Goal: Information Seeking & Learning: Learn about a topic

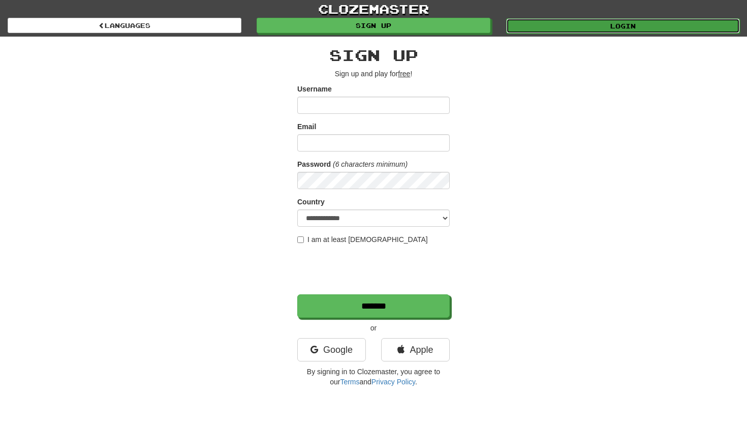
click at [554, 29] on link "Login" at bounding box center [623, 25] width 234 height 15
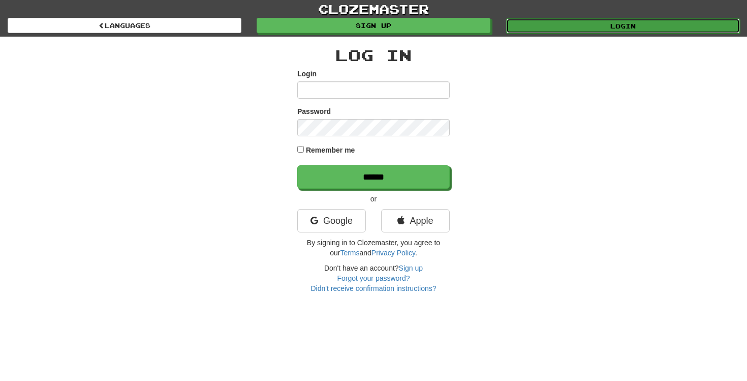
click at [578, 24] on link "Login" at bounding box center [623, 25] width 234 height 15
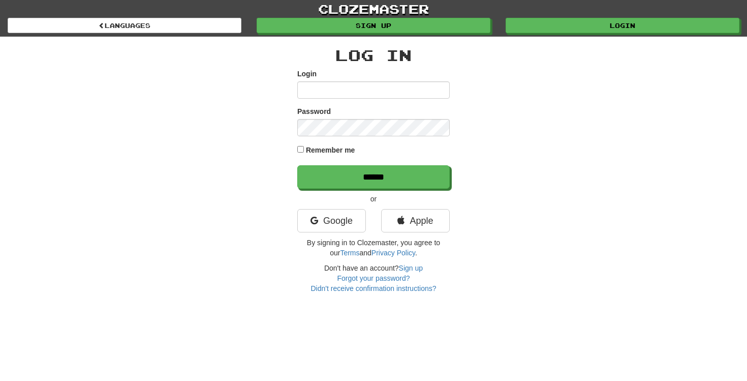
click at [328, 89] on input "Login" at bounding box center [373, 89] width 152 height 17
type input "**********"
click at [297, 165] on input "******" at bounding box center [373, 176] width 152 height 23
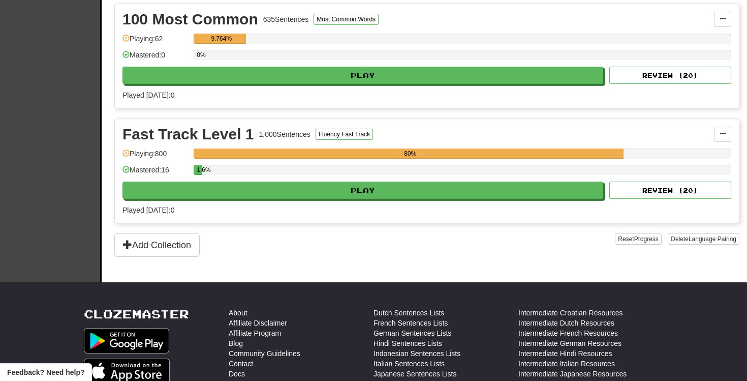
scroll to position [245, 0]
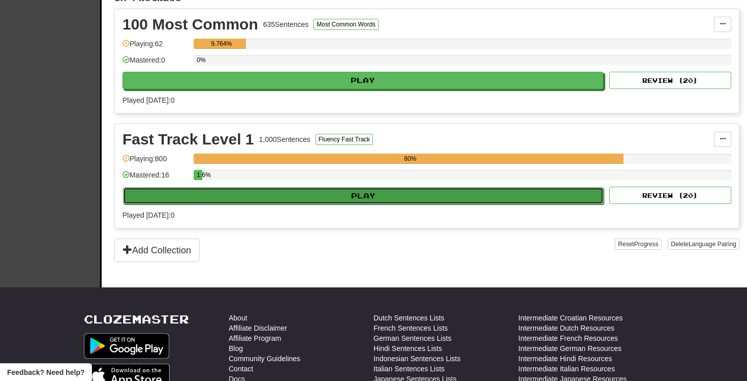
click at [387, 202] on button "Play" at bounding box center [363, 195] width 481 height 17
select select "**"
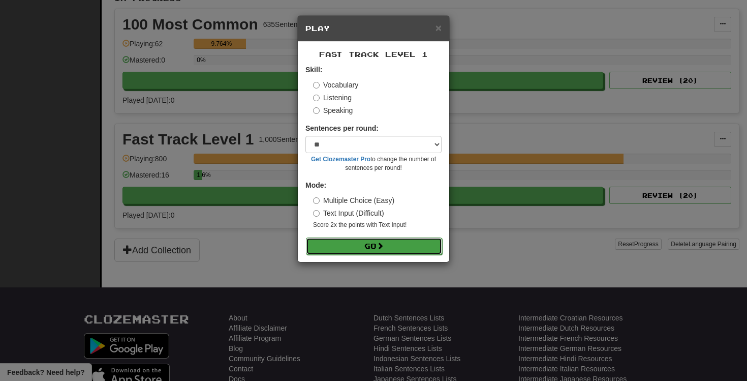
click at [397, 251] on button "Go" at bounding box center [374, 245] width 136 height 17
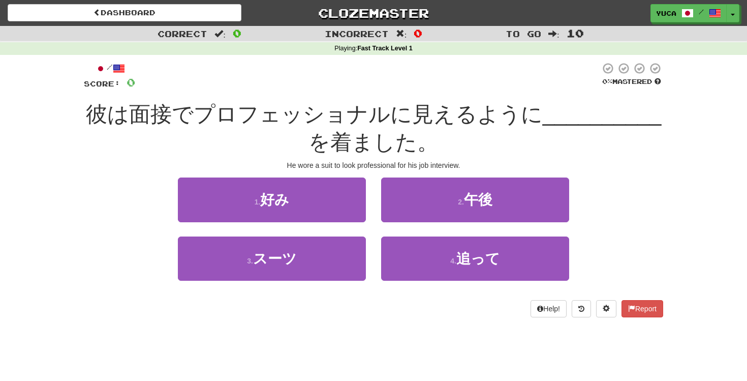
click at [45, 175] on div "Correct : 0 Incorrect : 0 To go : 10 Playing : Fast Track Level 1 / Score: 0 0 …" at bounding box center [373, 178] width 747 height 305
click at [268, 96] on div "/ Score: 0 0 % Mastered 彼は面接でプロフェッショナルに見えるように __________ を着ました。 He wore a suit …" at bounding box center [373, 189] width 579 height 255
click at [386, 81] on div at bounding box center [367, 76] width 465 height 28
click at [434, 76] on div at bounding box center [367, 76] width 465 height 28
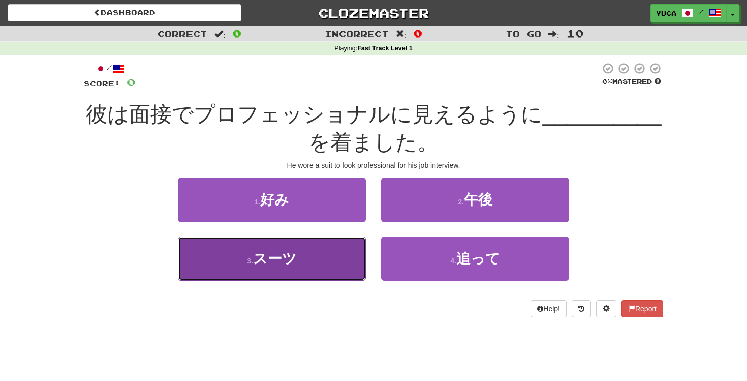
click at [264, 254] on span "スーツ" at bounding box center [275, 258] width 44 height 16
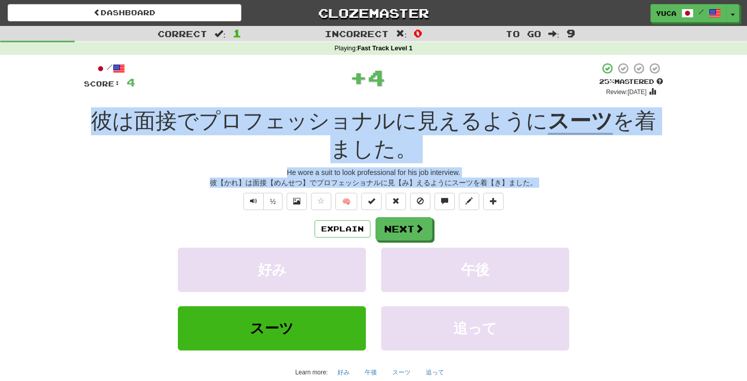
drag, startPoint x: 71, startPoint y: 113, endPoint x: 656, endPoint y: 168, distance: 587.8
click at [656, 168] on div "Correct : 1 Incorrect : 0 To go : 9 Playing : Fast Track Level 1 / Score: 4 + 4…" at bounding box center [373, 221] width 747 height 390
copy div "彼は面接でプロフェッショナルに見えるように スーツ を着ました。 He wore a suit to look professional for his jo…"
click at [423, 217] on button "Next" at bounding box center [404, 228] width 57 height 23
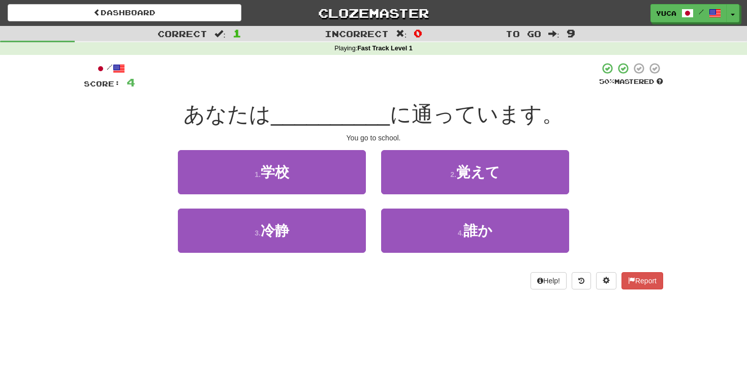
click at [368, 83] on div at bounding box center [367, 76] width 464 height 28
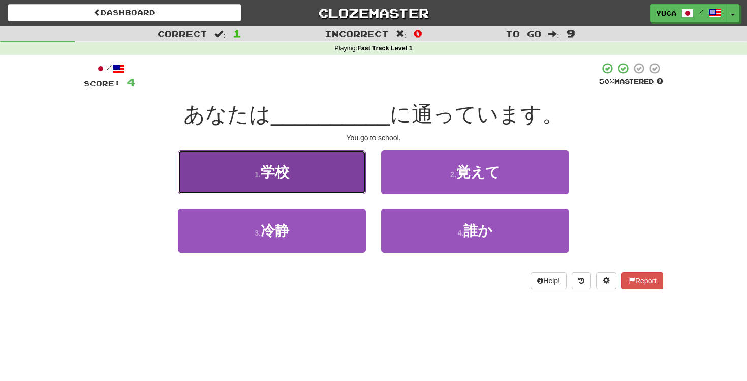
click at [270, 173] on span "学校" at bounding box center [275, 172] width 28 height 16
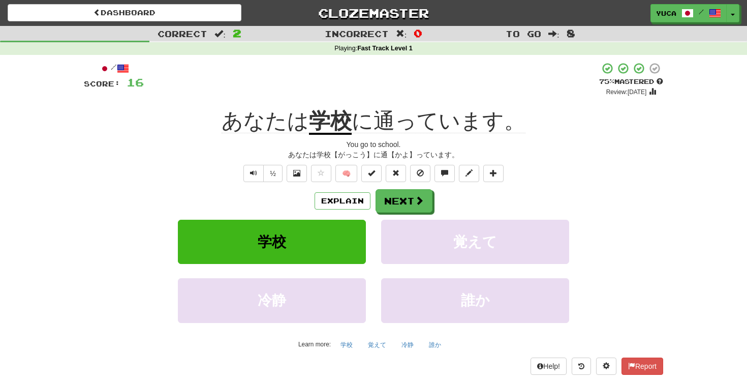
click at [455, 76] on div "+ 12" at bounding box center [371, 79] width 455 height 35
click at [419, 87] on div "+ 12" at bounding box center [371, 79] width 455 height 35
click at [419, 204] on span at bounding box center [419, 200] width 9 height 9
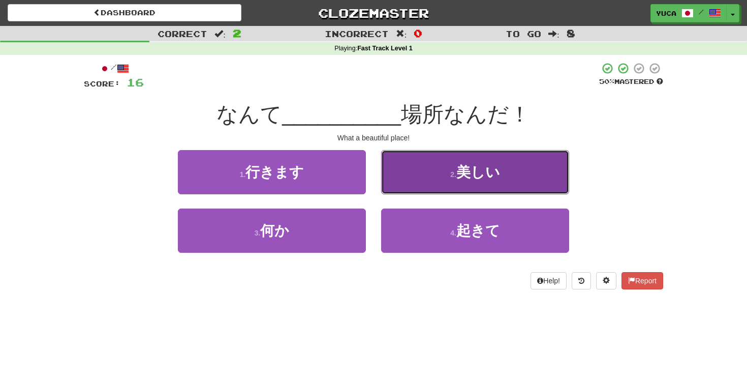
click at [465, 168] on span "美しい" at bounding box center [478, 172] width 44 height 16
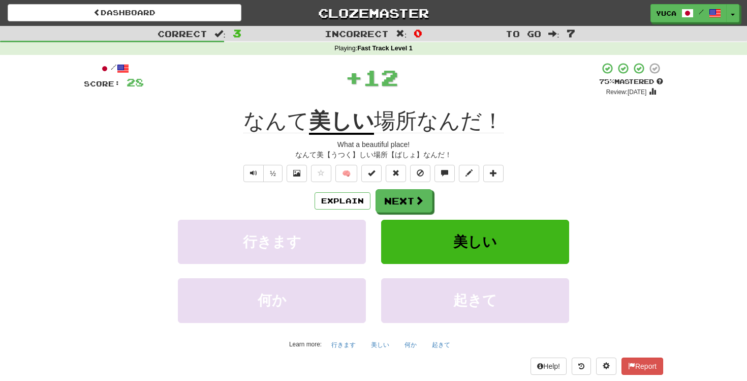
click at [425, 92] on div "+ 12" at bounding box center [371, 77] width 455 height 30
click at [404, 193] on button "Next" at bounding box center [404, 201] width 57 height 23
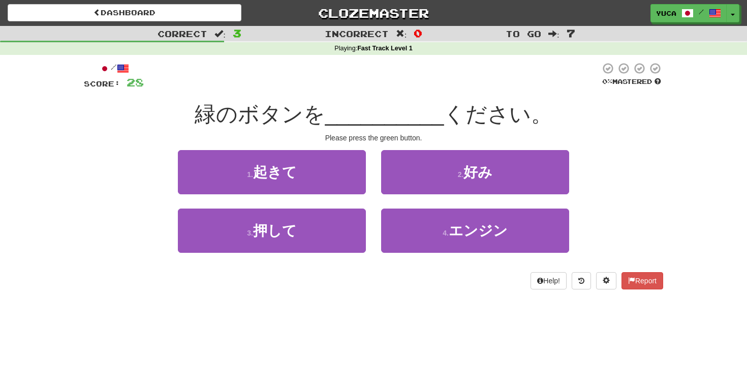
click at [250, 91] on div "/ Score: 28 0 % Mastered 緑のボタンを __________ ください。 Please press the green button.…" at bounding box center [373, 175] width 579 height 227
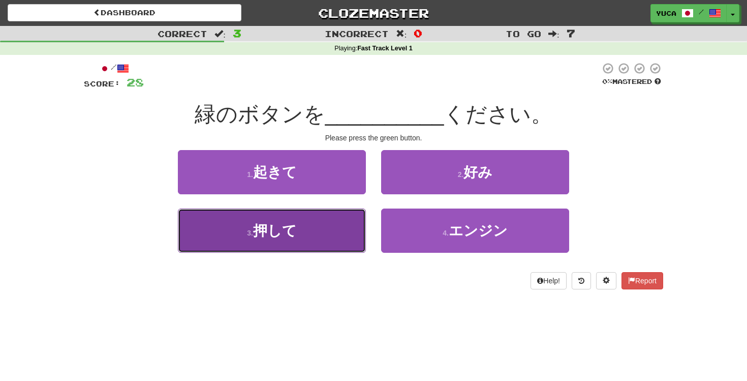
click at [278, 228] on span "押して" at bounding box center [275, 231] width 44 height 16
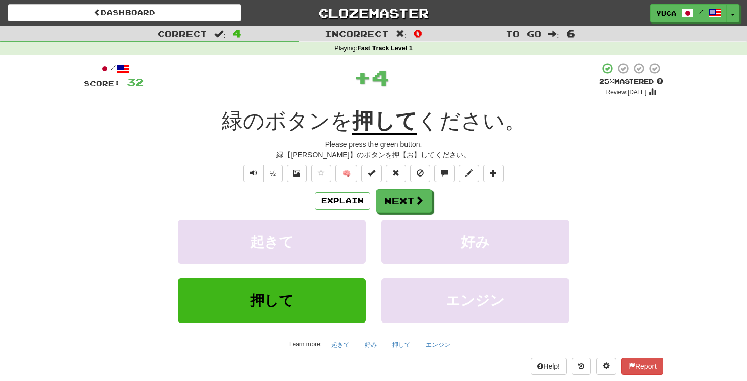
click at [189, 113] on div "緑のボタンを 押して ください。" at bounding box center [373, 121] width 579 height 28
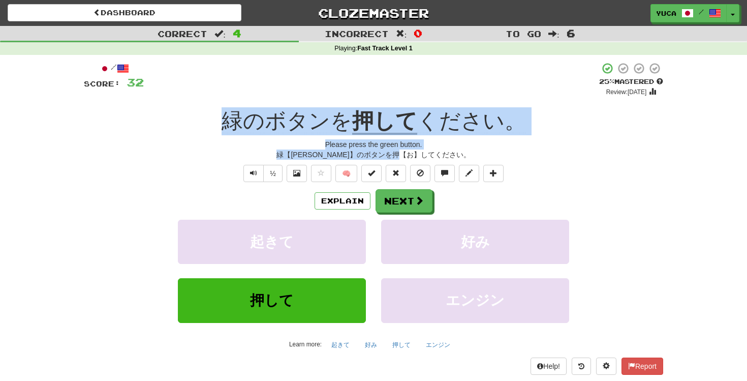
drag, startPoint x: 197, startPoint y: 104, endPoint x: 523, endPoint y: 153, distance: 330.4
click at [524, 154] on div "/ Score: 32 + 4 25 % Mastered Review: 2025-09-17 緑のボタンを 押して ください。 Please press …" at bounding box center [373, 218] width 579 height 312
copy div "緑のボタンを 押して ください。 Please press the green button. 緑【みどり】のボタンを押【お】してください。"
click at [417, 201] on span at bounding box center [419, 200] width 9 height 9
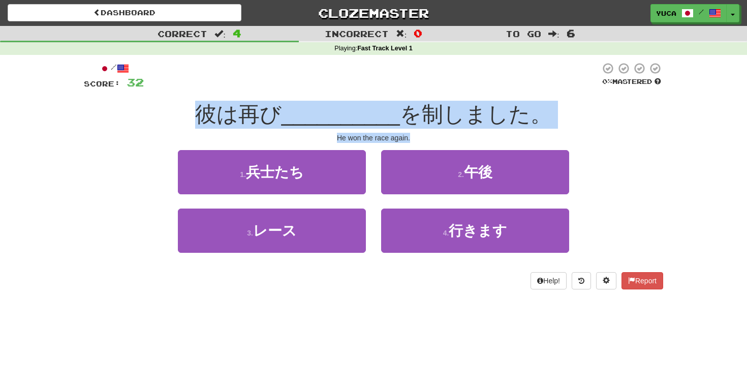
click at [388, 94] on div "/ Score: 32 0 % Mastered 彼は再び __________ を制しました。 He won the race again. 1 . 兵士た…" at bounding box center [373, 175] width 579 height 227
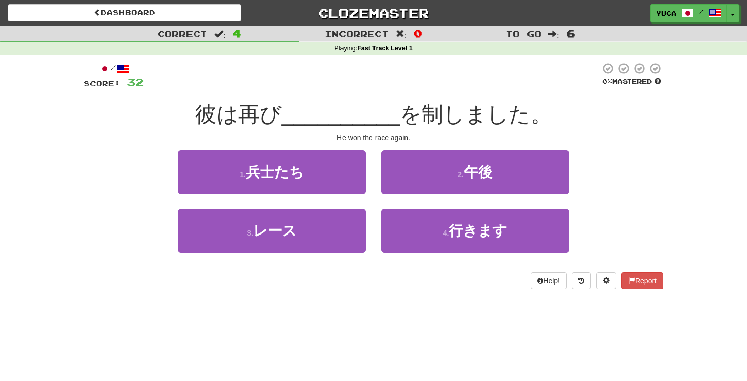
click at [394, 90] on div "/ Score: 32 0 % Mastered 彼は再び __________ を制しました。 He won the race again. 1 . 兵士た…" at bounding box center [373, 175] width 579 height 227
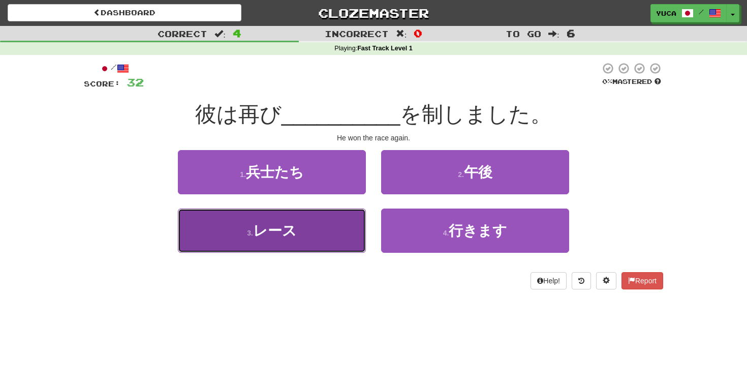
click at [316, 238] on button "3 . レース" at bounding box center [272, 230] width 188 height 44
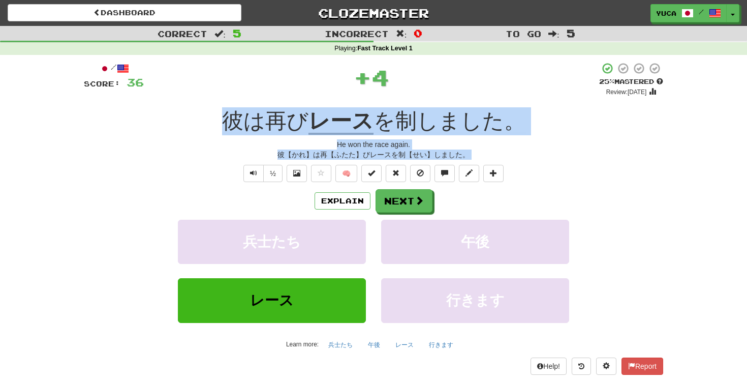
drag, startPoint x: 197, startPoint y: 104, endPoint x: 569, endPoint y: 172, distance: 377.7
click at [570, 172] on div "/ Score: 36 + 4 25 % Mastered Review: 2025-09-17 彼は再び レース を制しました。 He won the ra…" at bounding box center [373, 218] width 579 height 312
copy div "彼は再び レース を制しました。 He won the race again. 彼【かれ】は再【ふたた】びレースを制【せい】しました。 ½ 🧠 Explain…"
click at [404, 203] on button "Next" at bounding box center [404, 201] width 57 height 23
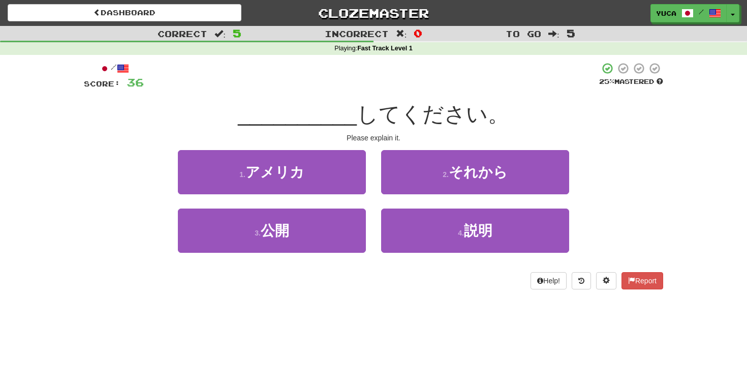
click at [330, 86] on div at bounding box center [371, 76] width 455 height 28
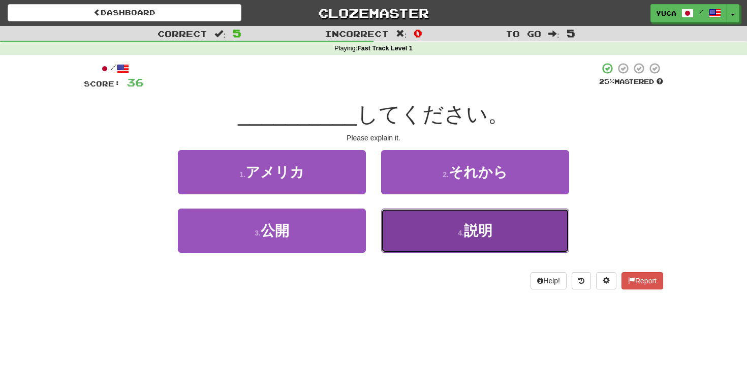
click at [469, 226] on span "説明" at bounding box center [478, 231] width 28 height 16
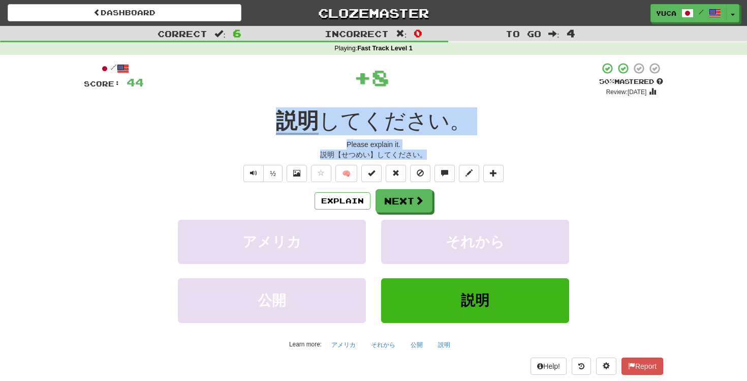
drag, startPoint x: 235, startPoint y: 126, endPoint x: 512, endPoint y: 159, distance: 279.3
click at [512, 159] on div "/ Score: 44 + 8 50 % Mastered Review: 2025-09-26 説明 してください。 Please explain it. …" at bounding box center [373, 218] width 579 height 312
copy div "説明 してください。 Please explain it. 説明【せつめい】してください。"
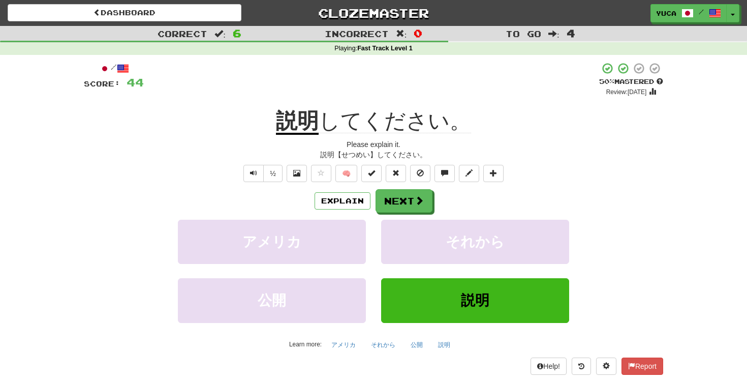
click at [232, 77] on div "+ 8" at bounding box center [371, 79] width 455 height 35
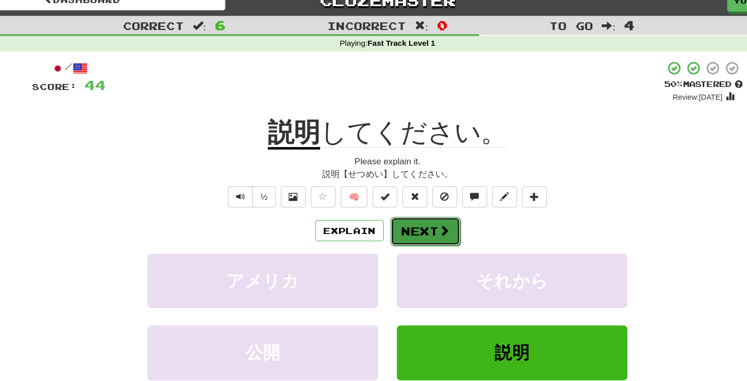
click at [403, 204] on button "Next" at bounding box center [404, 201] width 57 height 23
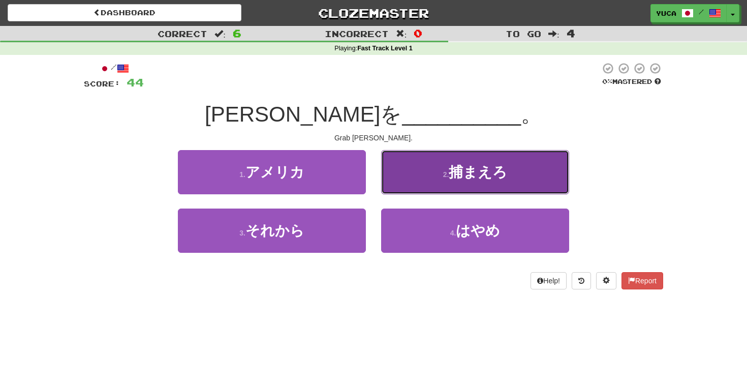
click at [516, 172] on button "2 . 捕まえろ" at bounding box center [475, 172] width 188 height 44
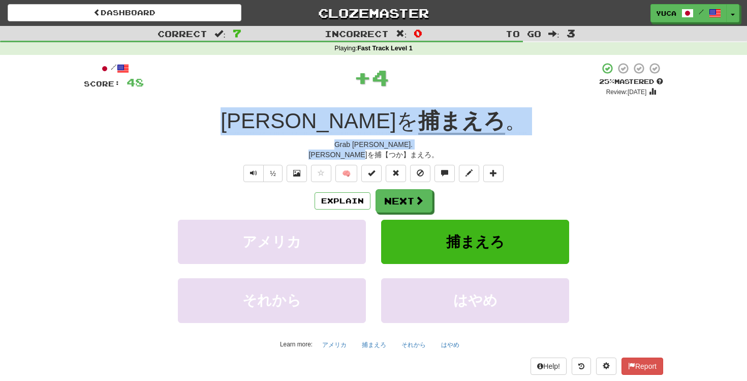
drag, startPoint x: 252, startPoint y: 122, endPoint x: 434, endPoint y: 156, distance: 184.6
click at [434, 156] on div "/ Score: 48 + 4 25 % Mastered Review: 2025-09-17 トムを 捕まえろ 。 Grab Tom. トムを捕【つか】ま…" at bounding box center [373, 218] width 579 height 312
copy div "トムを 捕まえろ 。 Grab Tom. トムを捕【つか】まえろ。"
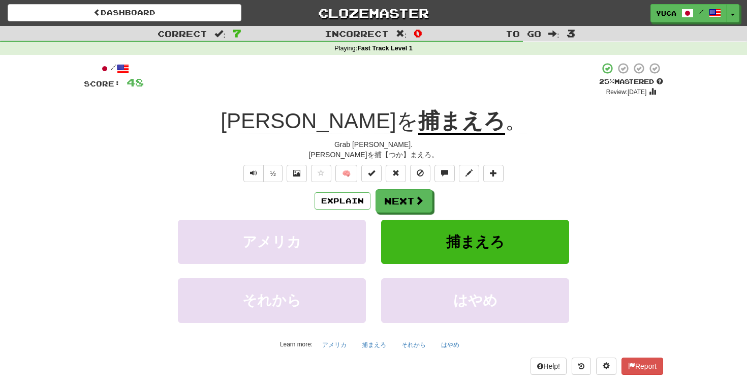
click at [365, 80] on div "+ 4" at bounding box center [371, 79] width 455 height 35
click at [412, 201] on button "Next" at bounding box center [404, 201] width 57 height 23
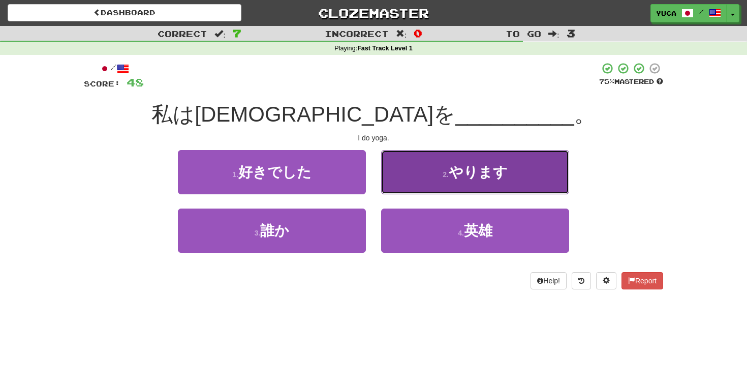
click at [466, 171] on span "やります" at bounding box center [478, 172] width 59 height 16
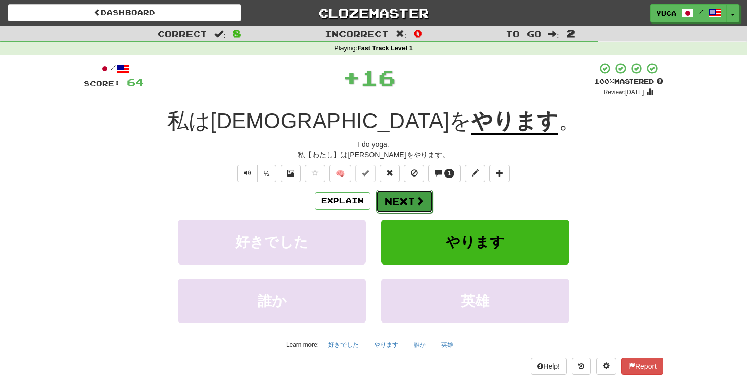
click at [401, 201] on button "Next" at bounding box center [404, 201] width 57 height 23
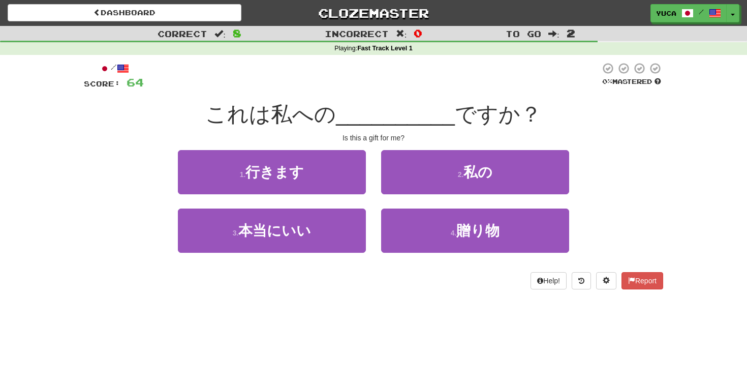
click at [375, 95] on div "/ Score: 64 0 % Mastered これは私への __________ ですか？ Is this a gift for me? 1 . 行きます…" at bounding box center [373, 175] width 579 height 227
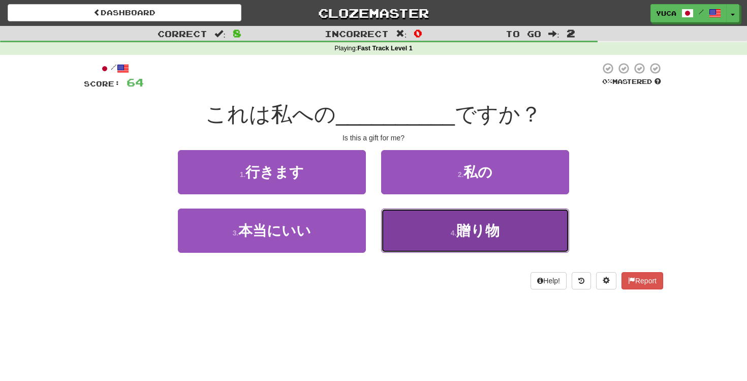
click at [465, 227] on span "贈り物" at bounding box center [477, 231] width 43 height 16
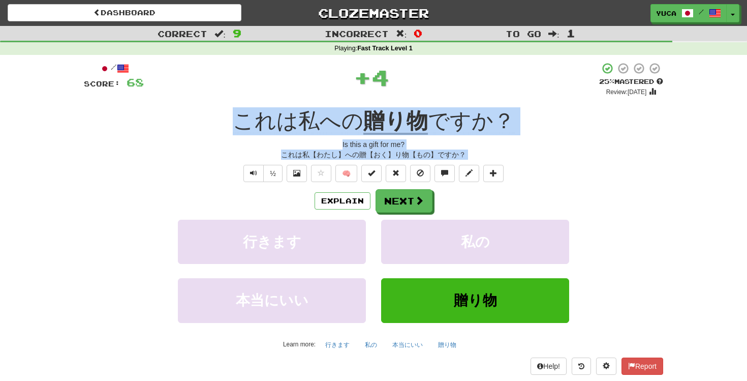
drag, startPoint x: 202, startPoint y: 113, endPoint x: 520, endPoint y: 180, distance: 324.5
click at [520, 180] on div "/ Score: 68 + 4 25 % Mastered Review: 2025-09-17 これは私への 贈り物 ですか？ Is this a gift…" at bounding box center [373, 218] width 579 height 312
copy div "これは私への 贈り物 ですか？ Is this a gift for me? これは私【わたし】への贈【おく】り物【もの】ですか？ ½ 🧠 Explain N…"
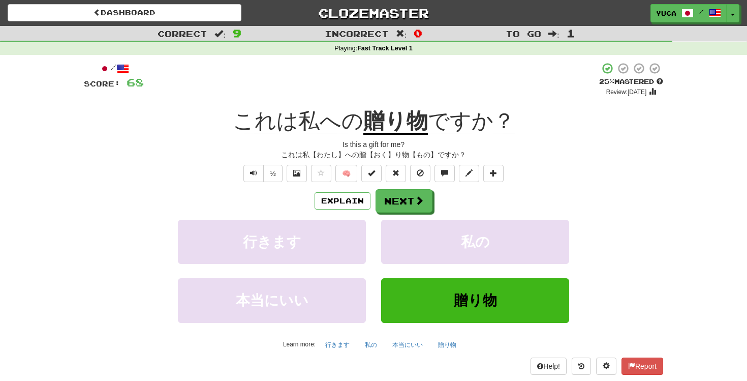
click at [525, 105] on div "/ Score: 68 + 4 25 % Mastered Review: 2025-09-17 これは私への 贈り物 ですか？ Is this a gift…" at bounding box center [373, 218] width 579 height 312
click at [421, 199] on span at bounding box center [419, 200] width 9 height 9
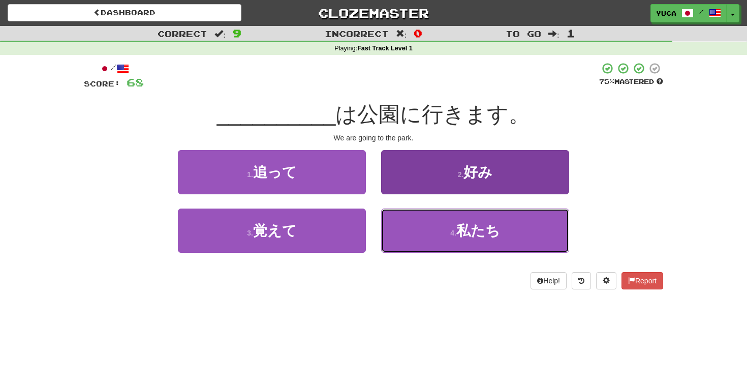
click at [476, 231] on span "私たち" at bounding box center [478, 231] width 44 height 16
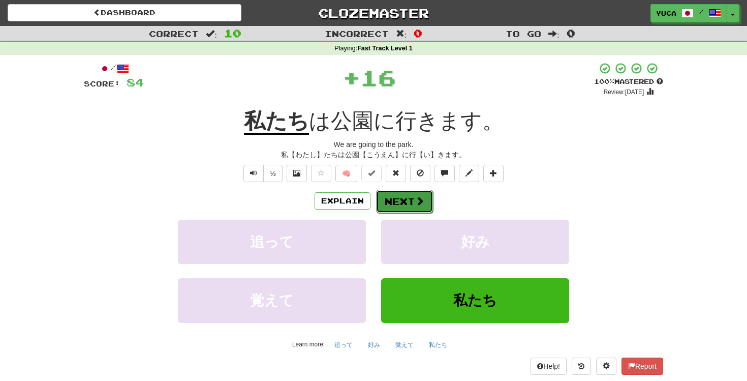
click at [411, 200] on button "Next" at bounding box center [404, 201] width 57 height 23
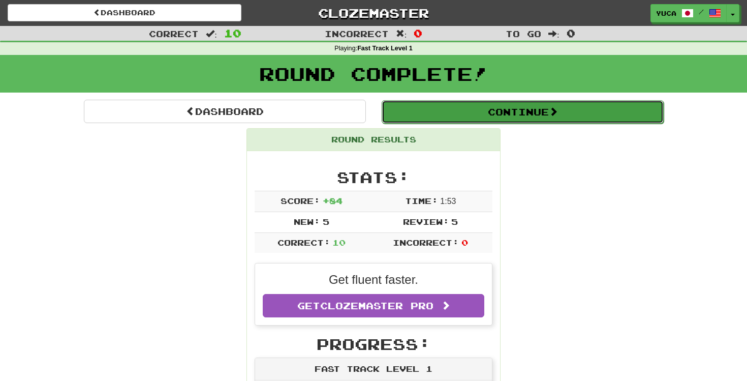
click at [409, 116] on button "Continue" at bounding box center [523, 111] width 282 height 23
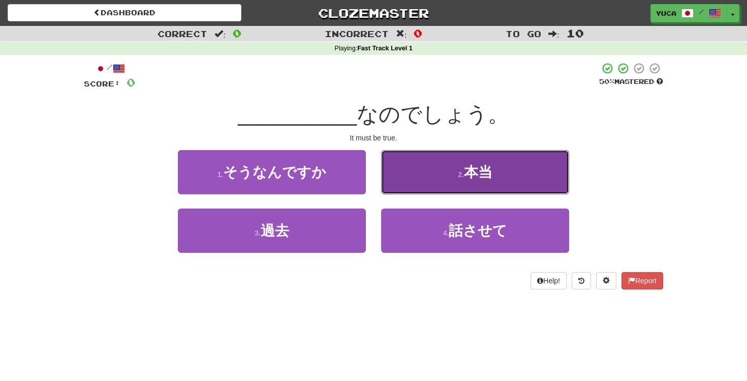
click at [473, 171] on span "本当" at bounding box center [478, 172] width 28 height 16
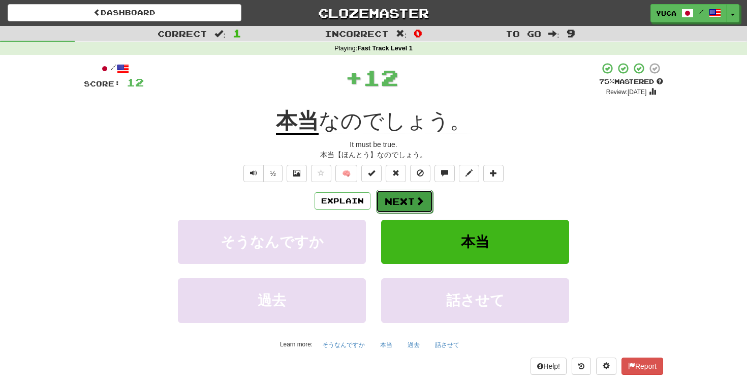
click at [413, 201] on button "Next" at bounding box center [404, 201] width 57 height 23
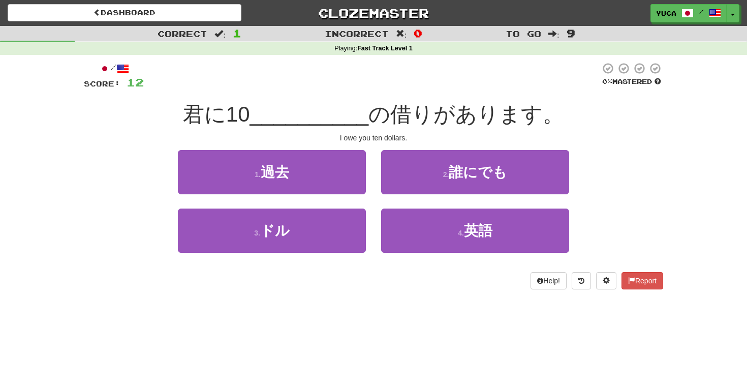
click at [195, 112] on div "君に10 __________ の借りがあります。" at bounding box center [373, 115] width 579 height 28
click at [506, 313] on div "Dashboard Clozemaster yuca / Toggle Dropdown Dashboard Leaderboard Activity Fee…" at bounding box center [373, 190] width 747 height 381
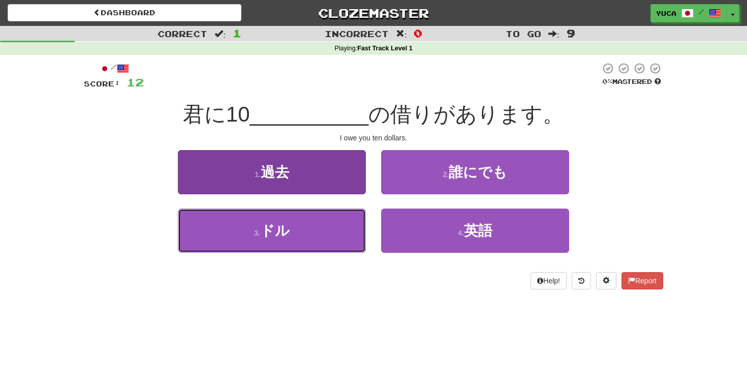
click at [271, 231] on span "ドル" at bounding box center [274, 231] width 29 height 16
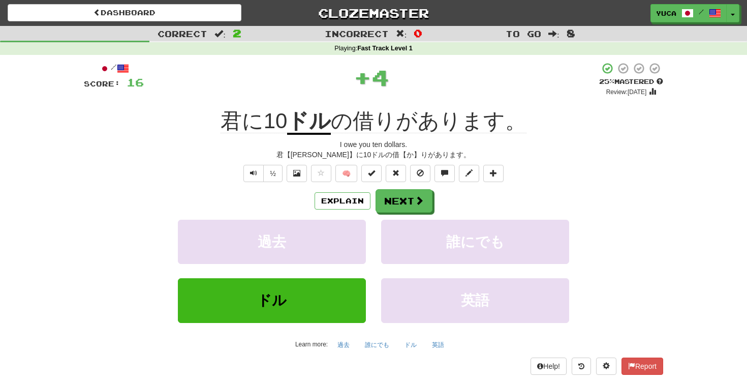
click at [181, 119] on div "君に10 ドル の借りがあります。" at bounding box center [373, 121] width 579 height 28
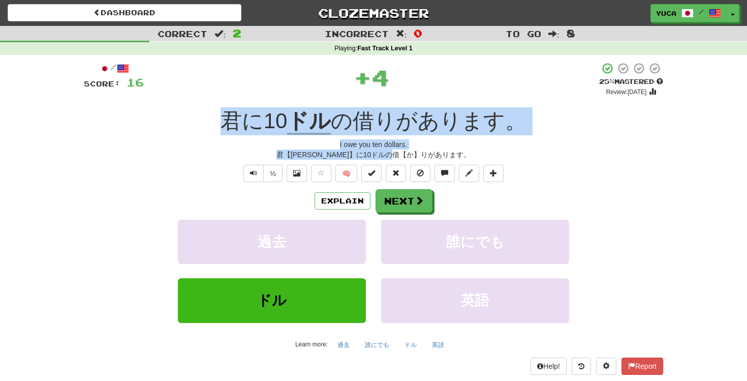
drag, startPoint x: 181, startPoint y: 112, endPoint x: 579, endPoint y: 157, distance: 400.8
click at [579, 157] on div "/ Score: 16 + 4 25 % Mastered Review: 2025-09-17 君に10 ドル の借りがあります。 I owe you te…" at bounding box center [373, 218] width 579 height 312
copy div "君に10 ドル の借りがあります。 I owe you ten dollars. 君【きみ】に10ドルの借【か】りがあります。"
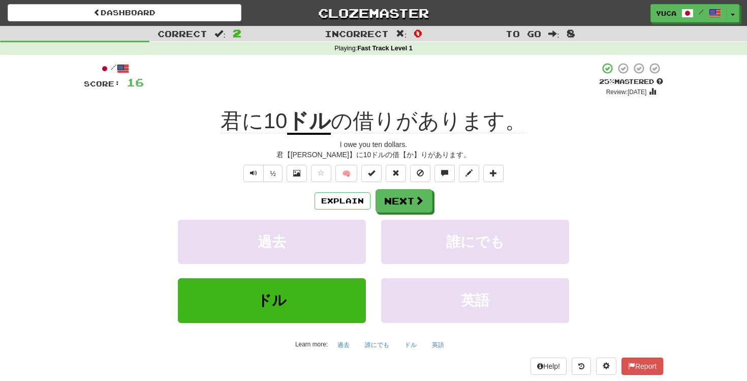
click at [183, 108] on div "君に10 ドル の借りがあります。" at bounding box center [373, 121] width 579 height 28
click at [407, 200] on button "Next" at bounding box center [404, 201] width 57 height 23
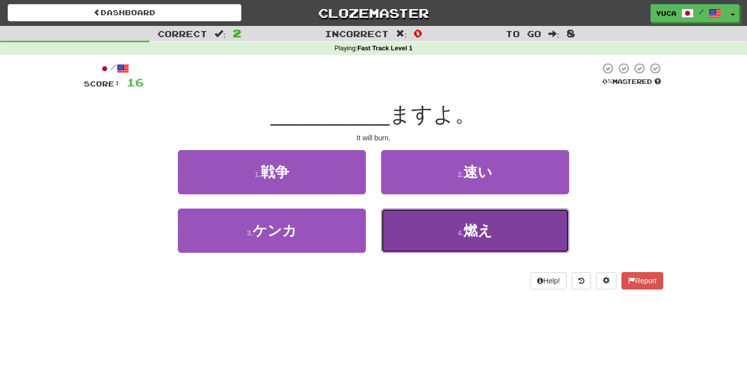
click at [484, 230] on span "燃え" at bounding box center [477, 231] width 29 height 16
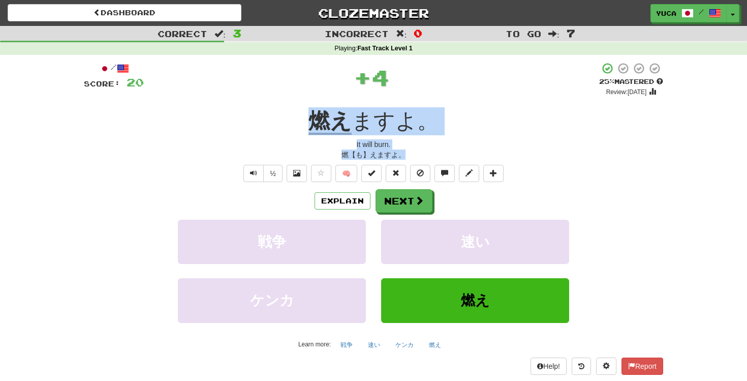
drag, startPoint x: 288, startPoint y: 104, endPoint x: 486, endPoint y: 157, distance: 204.8
click at [486, 157] on div "/ Score: 20 + 4 25 % Mastered Review: 2025-09-17 燃え ますよ。 It will burn. 燃【も】えますよ…" at bounding box center [373, 218] width 579 height 312
copy div "燃え ますよ。 It will burn. 燃【も】えますよ。"
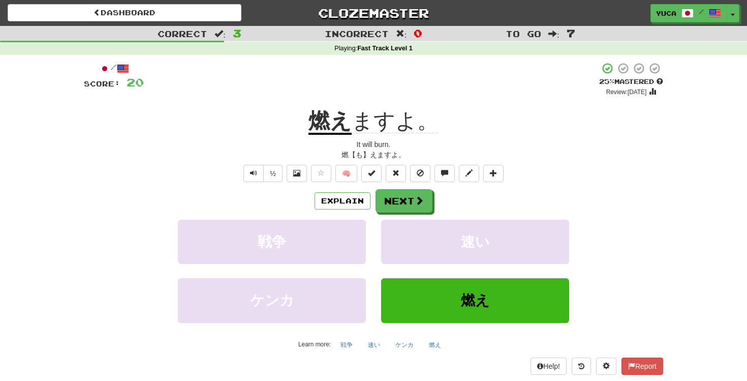
click at [430, 80] on div "+ 4" at bounding box center [371, 79] width 455 height 35
click at [426, 205] on button "Next" at bounding box center [404, 201] width 57 height 23
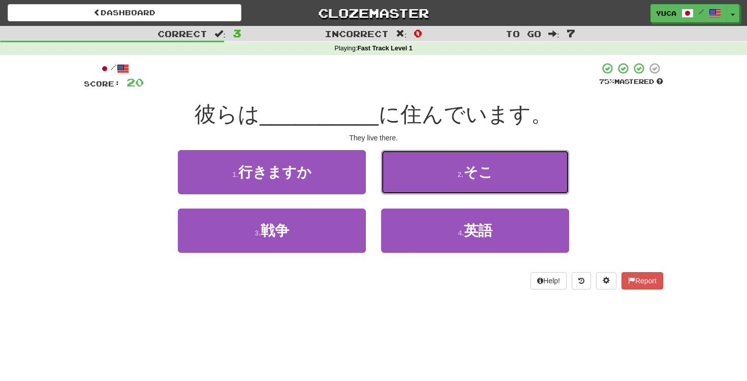
click at [464, 165] on button "2 . そこ" at bounding box center [475, 172] width 188 height 44
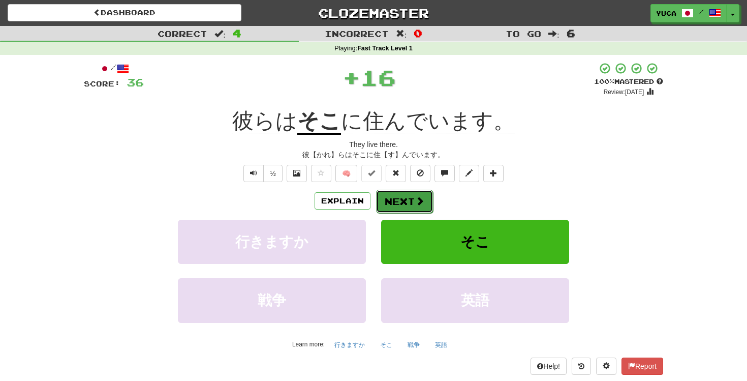
click at [405, 200] on button "Next" at bounding box center [404, 201] width 57 height 23
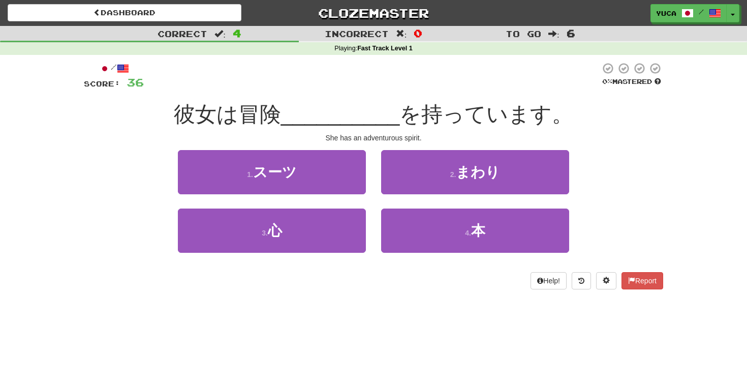
click at [313, 105] on span "__________" at bounding box center [340, 114] width 119 height 24
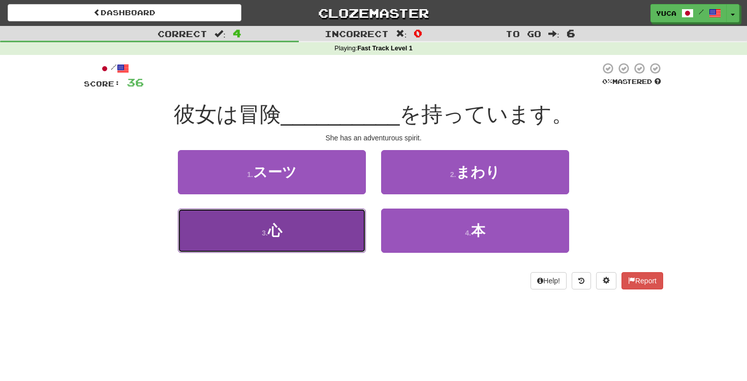
click at [327, 218] on button "3 . 心" at bounding box center [272, 230] width 188 height 44
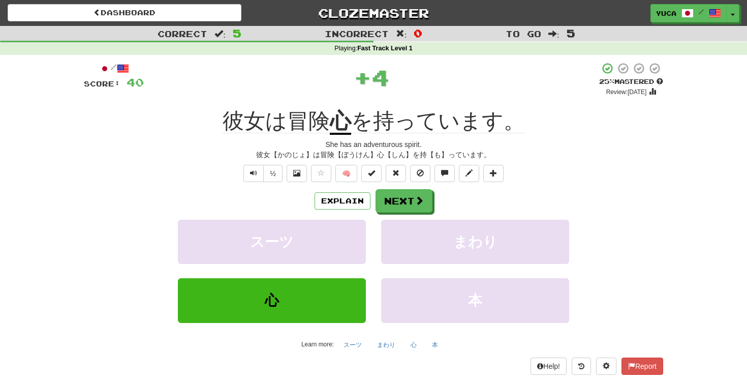
click at [417, 86] on div "+ 4" at bounding box center [371, 77] width 455 height 30
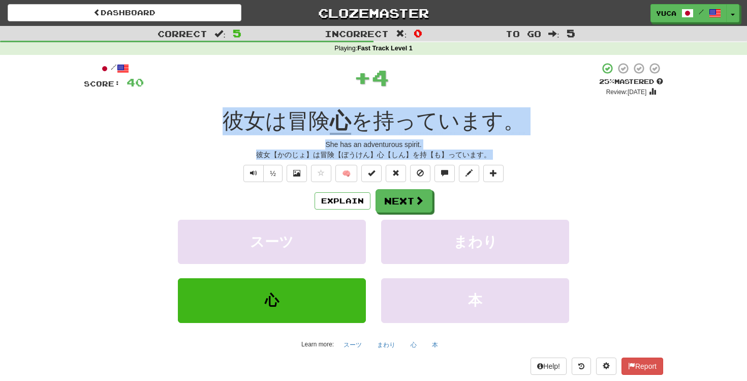
drag, startPoint x: 190, startPoint y: 119, endPoint x: 565, endPoint y: 180, distance: 380.4
click at [565, 180] on div "/ Score: 40 + 4 25 % Mastered Review: 2025-09-17 彼女は冒険 心 を持っています。 She has an ad…" at bounding box center [373, 218] width 579 height 312
copy div "彼女は冒険 心 を持っています。 She has an adventurous spirit. 彼女【かのじょ】は冒険【ぼうけん】心【しん】を持【も】っていま…"
click at [412, 198] on button "Next" at bounding box center [404, 201] width 57 height 23
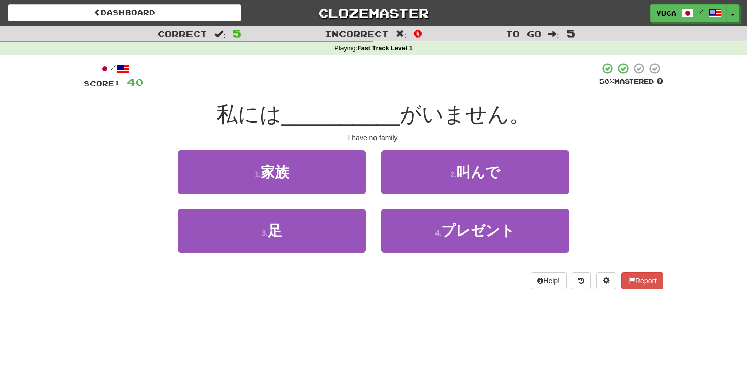
click at [366, 83] on div at bounding box center [371, 76] width 455 height 28
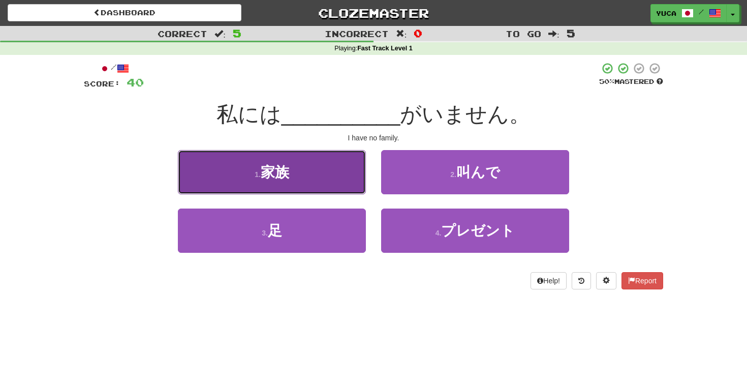
click at [266, 170] on span "家族" at bounding box center [275, 172] width 28 height 16
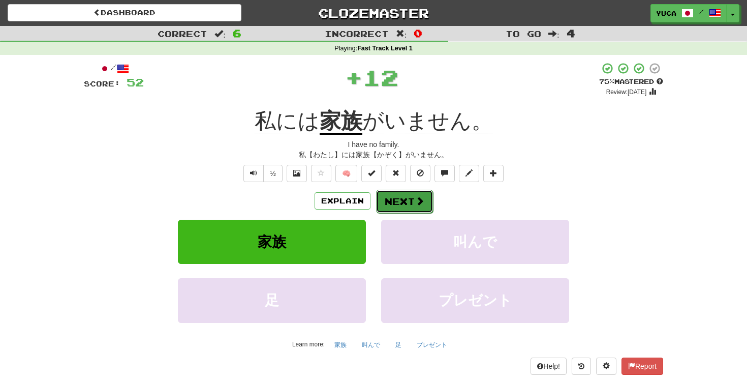
click at [422, 200] on span at bounding box center [419, 200] width 9 height 9
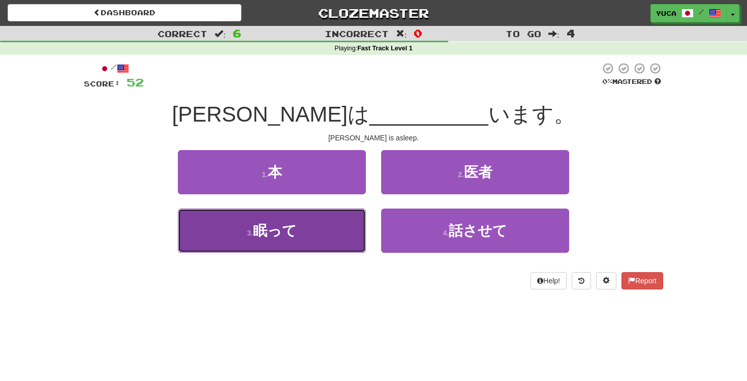
click at [262, 231] on span "眠って" at bounding box center [275, 231] width 44 height 16
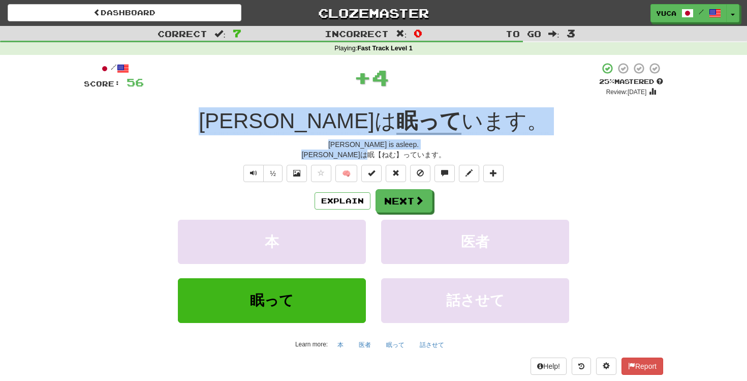
drag, startPoint x: 230, startPoint y: 101, endPoint x: 508, endPoint y: 157, distance: 283.1
click at [509, 157] on div "/ Score: 56 + 4 25 % Mastered Review: 2025-09-17 トムは 眠って います。 Tom is asleep. トム…" at bounding box center [373, 218] width 579 height 312
copy div "トムは 眠って います。 Tom is asleep. トムは眠【ねむ】っています。"
click at [412, 200] on button "Next" at bounding box center [404, 201] width 57 height 23
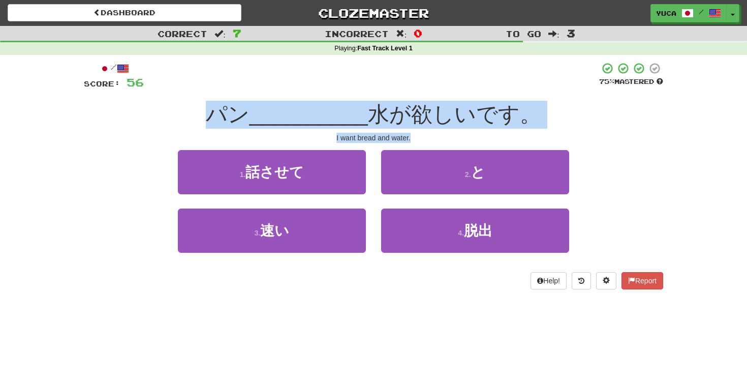
click at [382, 94] on div "/ Score: 56 75 % Mastered パン __________ 水が欲しいです。 I want bread and water. 1 . 話さ…" at bounding box center [373, 175] width 579 height 227
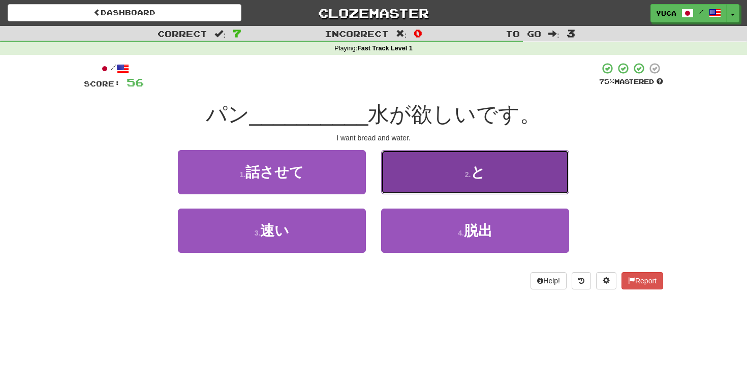
click at [472, 165] on button "2 . と" at bounding box center [475, 172] width 188 height 44
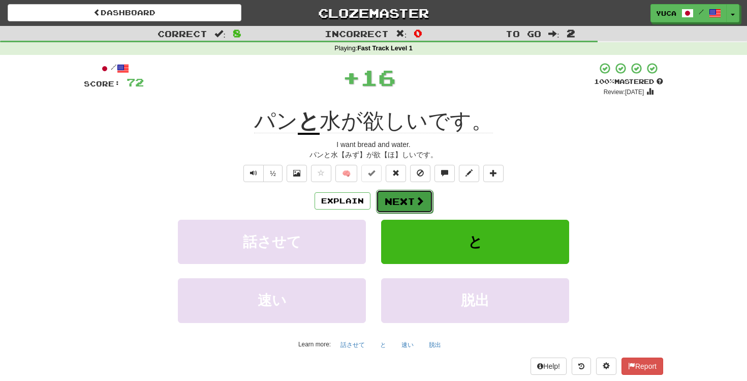
click at [405, 205] on button "Next" at bounding box center [404, 201] width 57 height 23
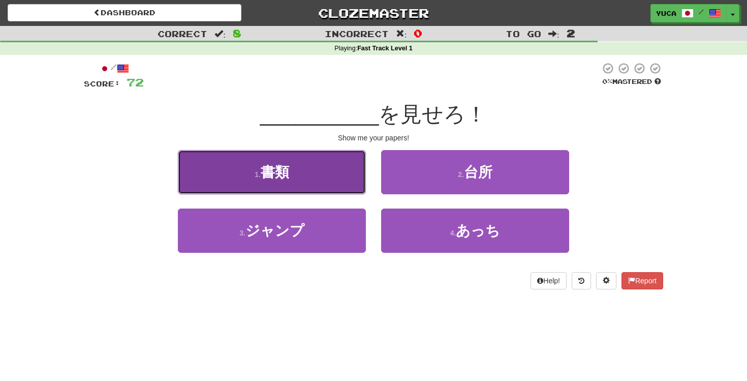
click at [269, 172] on span "書類" at bounding box center [275, 172] width 28 height 16
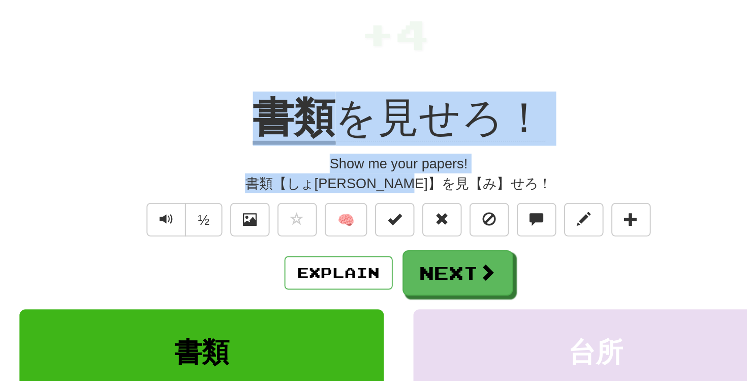
drag, startPoint x: 281, startPoint y: 120, endPoint x: 445, endPoint y: 155, distance: 167.3
click at [445, 155] on div "/ Score: 76 + 4 25 % Mastered Review: 2025-09-17 書類 を見せろ！ Show me your papers! …" at bounding box center [373, 218] width 579 height 312
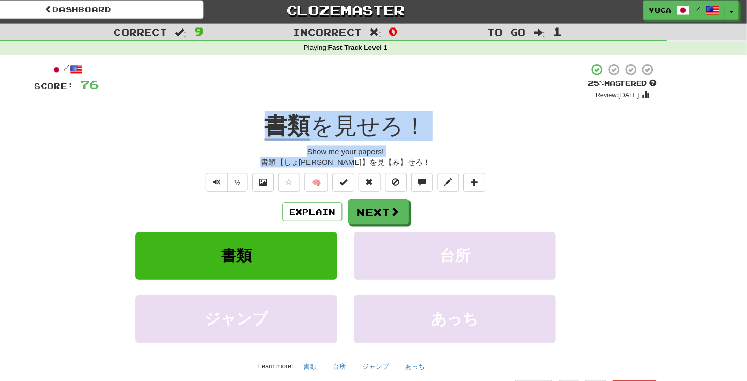
click at [204, 117] on div "書類 を見せろ！" at bounding box center [373, 121] width 579 height 28
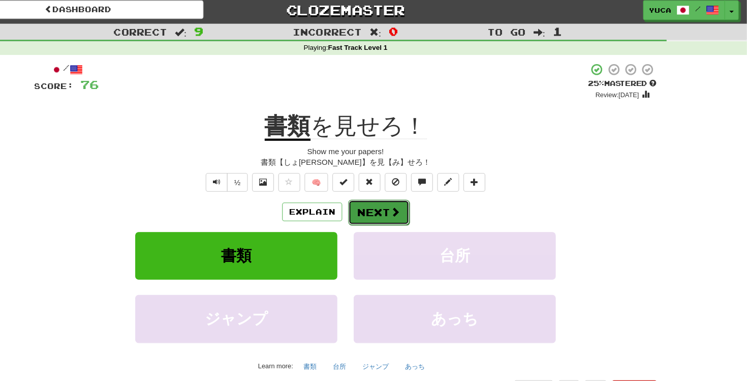
click at [420, 199] on span at bounding box center [419, 200] width 9 height 9
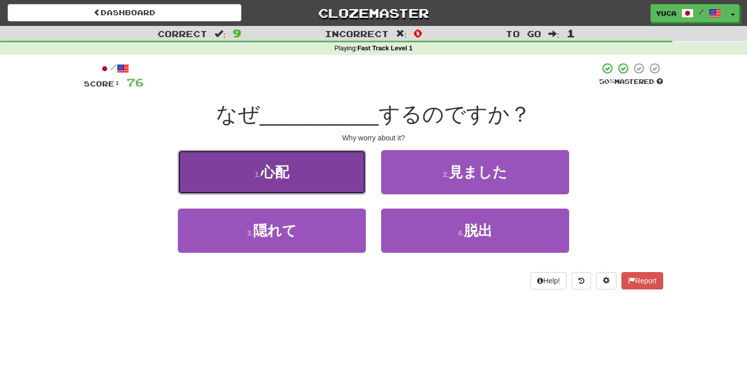
click at [281, 173] on span "心配" at bounding box center [275, 172] width 28 height 16
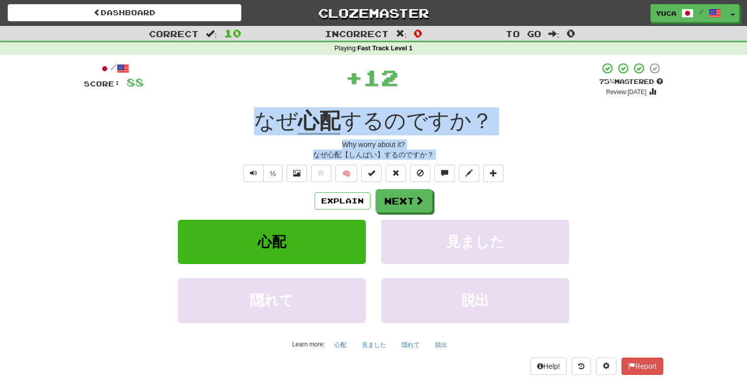
drag, startPoint x: 220, startPoint y: 116, endPoint x: 588, endPoint y: 204, distance: 377.6
click at [588, 204] on div "/ Score: 88 + 12 75 % Mastered Review: 2025-10-16 なぜ 心配 するのですか？ Why worry about…" at bounding box center [373, 218] width 579 height 312
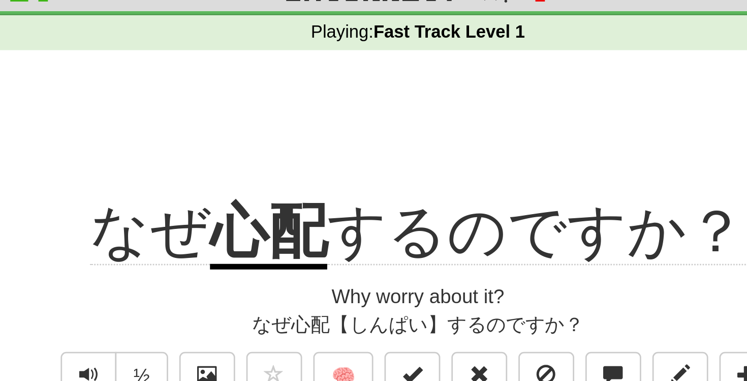
click at [349, 75] on div "+ 12" at bounding box center [371, 79] width 455 height 35
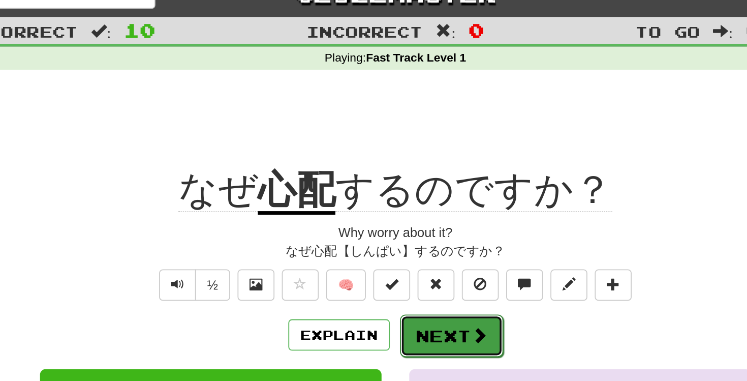
click at [400, 196] on button "Next" at bounding box center [404, 201] width 57 height 23
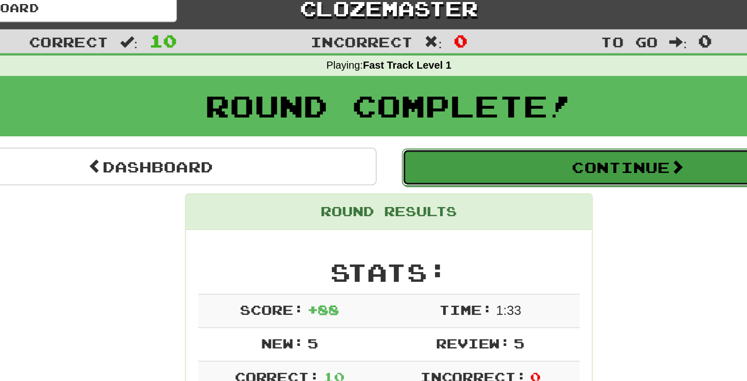
click at [420, 110] on button "Continue" at bounding box center [523, 111] width 282 height 23
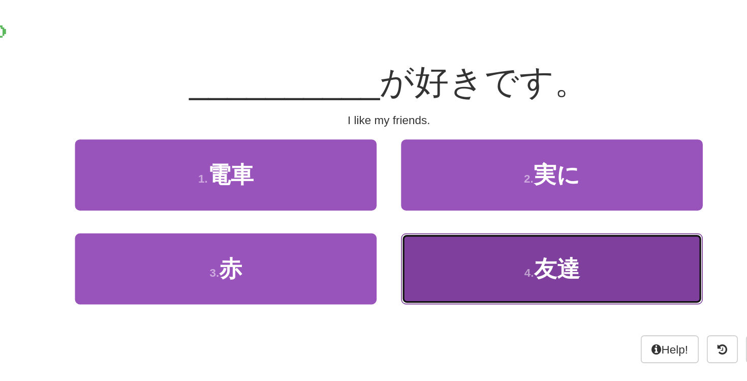
click at [471, 235] on span "友達" at bounding box center [478, 231] width 28 height 16
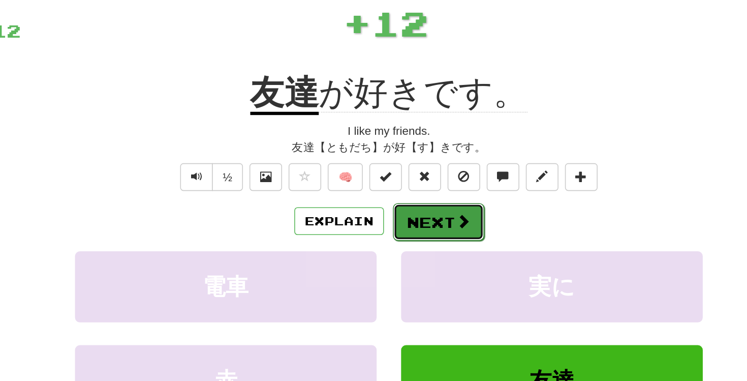
click at [417, 196] on span at bounding box center [419, 200] width 9 height 9
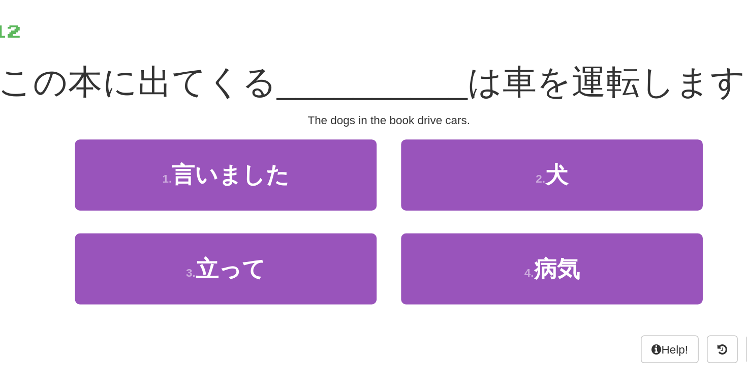
click at [269, 91] on div "/ Score: 12 0 % Mastered この本に出てくる __________ は車を運転します。 The dogs in the book dri…" at bounding box center [373, 175] width 579 height 227
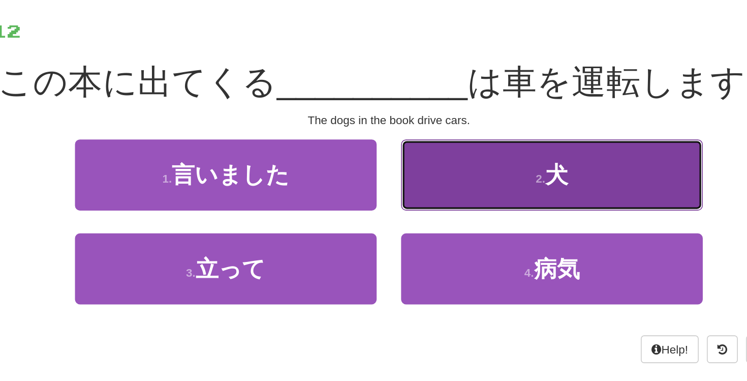
click at [474, 180] on button "2 . 犬" at bounding box center [475, 172] width 188 height 44
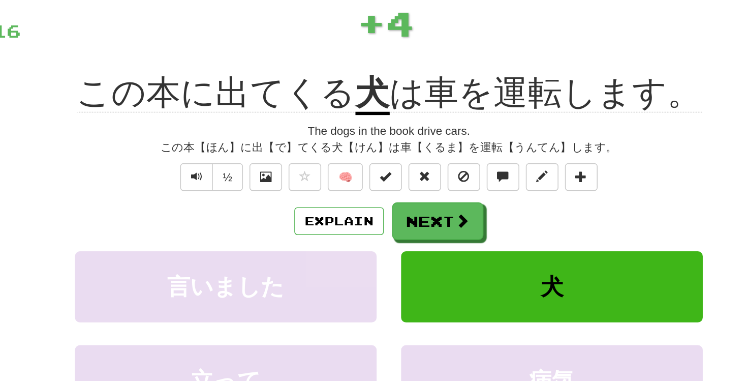
click at [406, 97] on div "/ Score: 16 + 4 25 % Mastered Review: 2025-09-17 この本に出てくる 犬 は車を運転します。 The dogs …" at bounding box center [373, 218] width 579 height 312
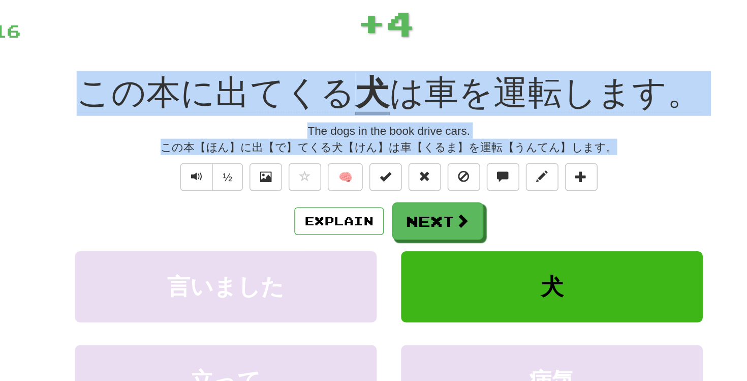
drag, startPoint x: 187, startPoint y: 119, endPoint x: 506, endPoint y: 158, distance: 321.4
click at [506, 158] on div "/ Score: 16 + 4 25 % Mastered Review: 2025-09-17 この本に出てくる 犬 は車を運転します。 The dogs …" at bounding box center [373, 218] width 579 height 312
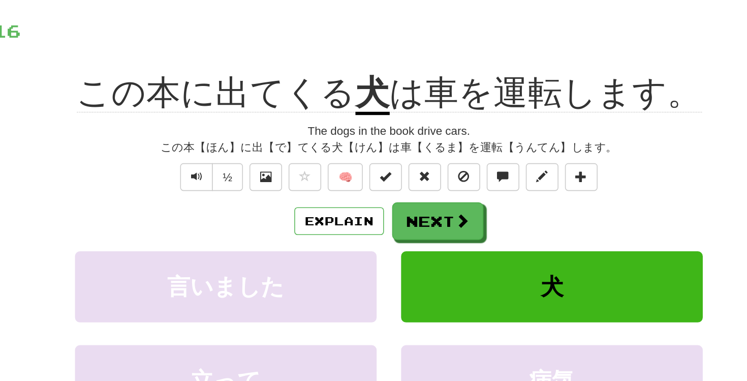
click at [469, 89] on div "+ 4" at bounding box center [371, 79] width 455 height 35
click at [476, 91] on div "+ 4" at bounding box center [371, 79] width 455 height 35
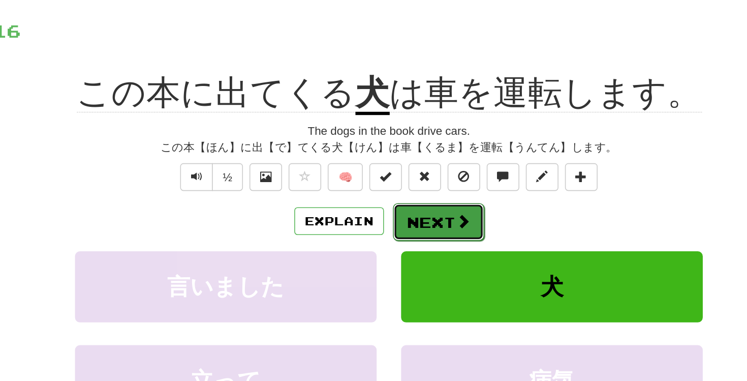
click at [409, 206] on button "Next" at bounding box center [404, 201] width 57 height 23
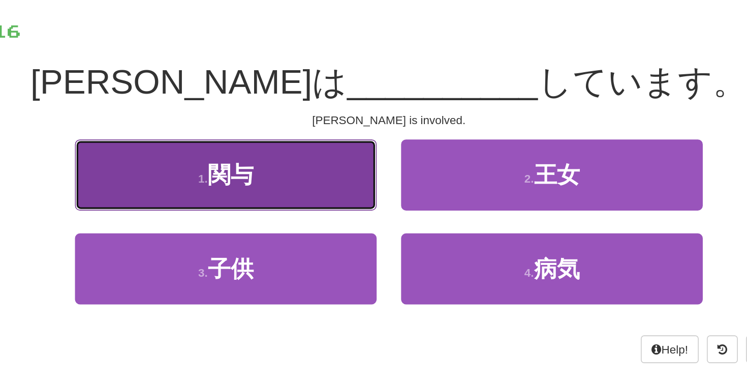
click at [269, 172] on span "関与" at bounding box center [275, 172] width 28 height 16
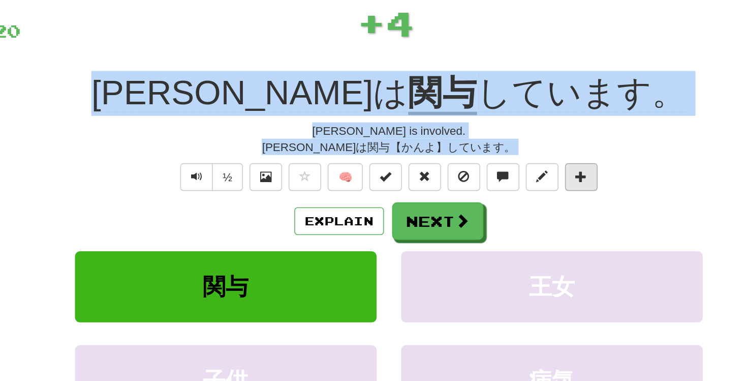
drag, startPoint x: 247, startPoint y: 123, endPoint x: 501, endPoint y: 171, distance: 259.0
click at [501, 171] on div "/ Score: 20 + 4 25 % Mastered Review: 2025-09-17 トムは 関与 しています。 Tom is involved.…" at bounding box center [373, 218] width 579 height 312
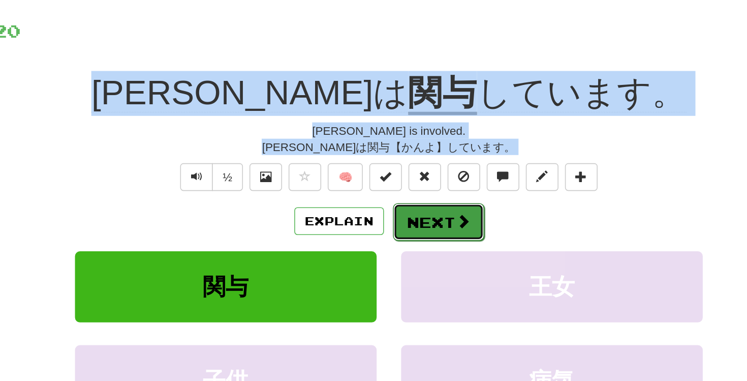
click at [411, 205] on button "Next" at bounding box center [404, 201] width 57 height 23
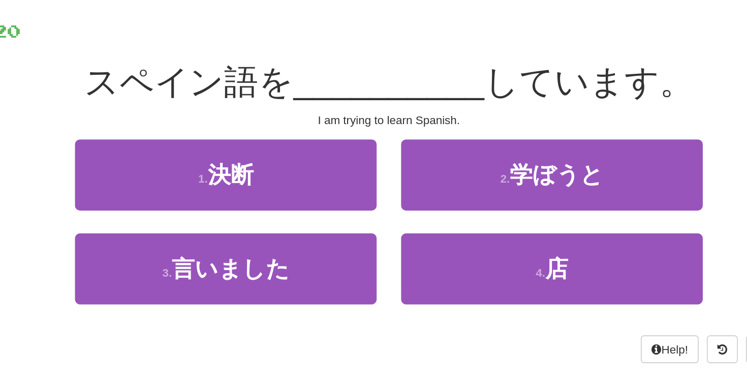
click at [353, 117] on span "__________" at bounding box center [373, 114] width 119 height 24
click at [338, 107] on span "__________" at bounding box center [373, 114] width 119 height 24
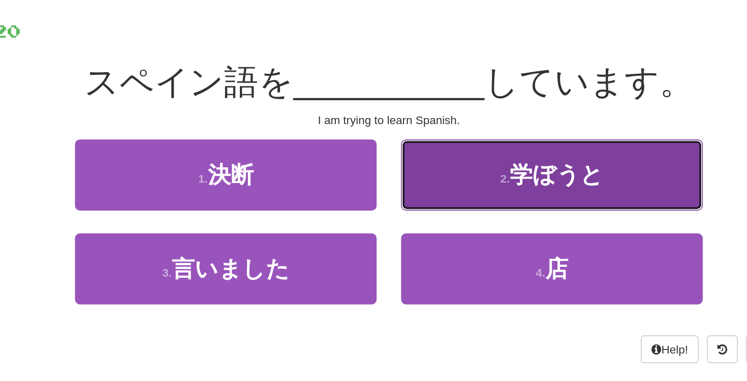
click at [460, 173] on span "学ぼうと" at bounding box center [478, 172] width 58 height 16
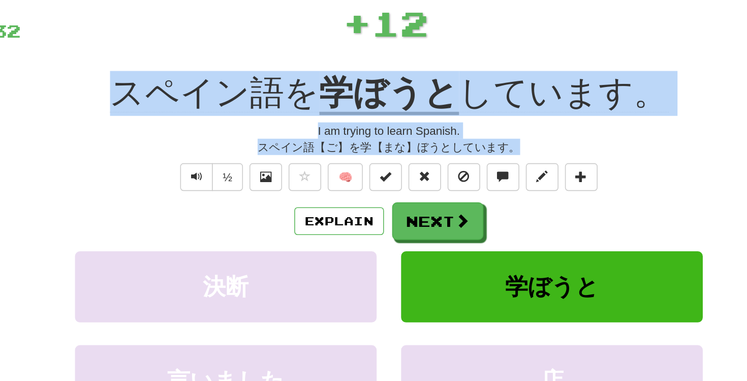
drag, startPoint x: 195, startPoint y: 122, endPoint x: 526, endPoint y: 156, distance: 333.5
click at [526, 156] on div "/ Score: 32 + 12 75 % Mastered Review: 2025-10-16 スペイン語を 学ぼうと しています。 I am tryin…" at bounding box center [373, 218] width 579 height 312
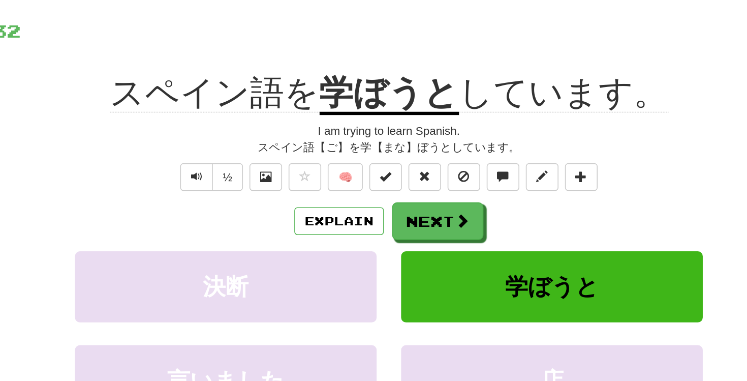
click at [524, 168] on div "½ 🧠" at bounding box center [373, 173] width 579 height 17
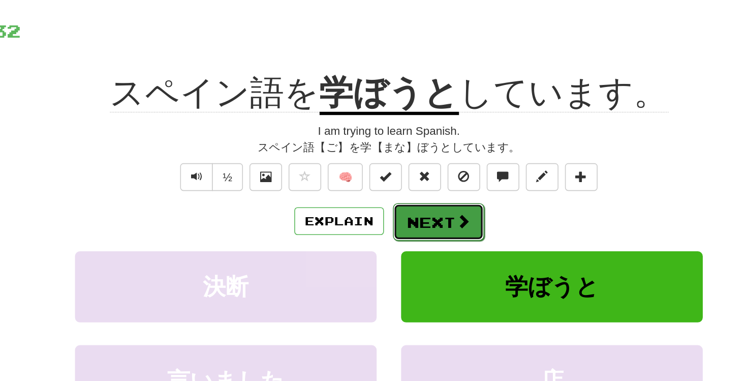
click at [421, 200] on span at bounding box center [419, 200] width 9 height 9
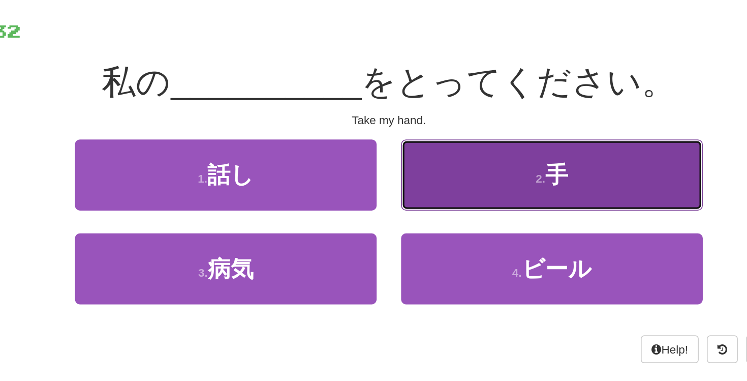
click at [478, 169] on span "手" at bounding box center [478, 172] width 14 height 16
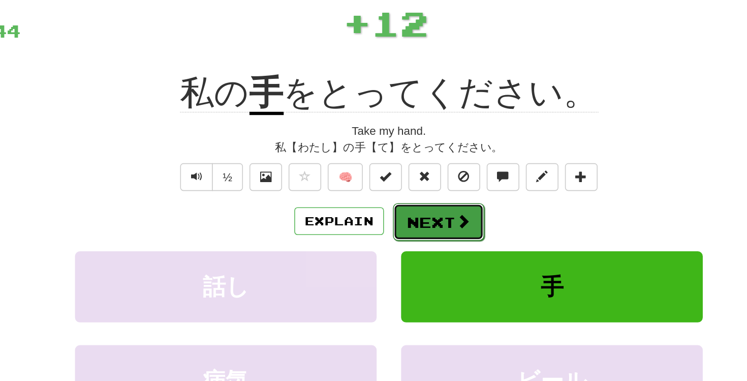
click at [412, 197] on button "Next" at bounding box center [404, 201] width 57 height 23
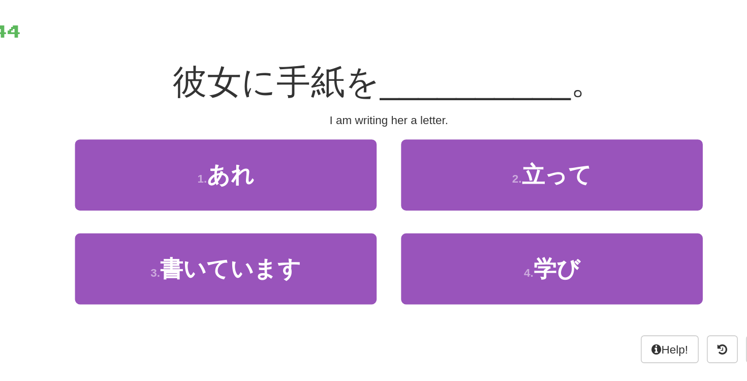
click at [350, 88] on div at bounding box center [372, 76] width 456 height 28
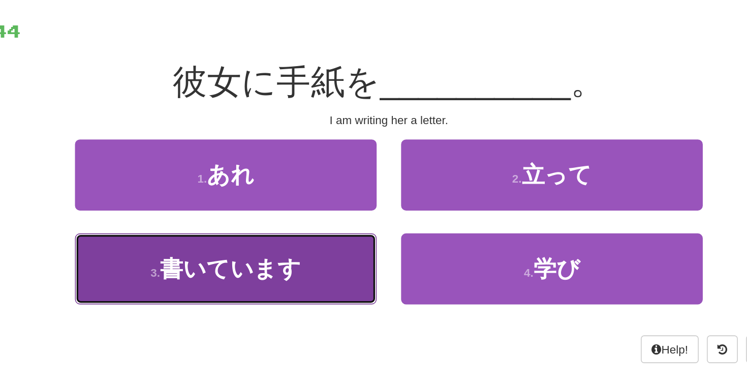
click at [290, 239] on button "3 . 書いています" at bounding box center [272, 230] width 188 height 44
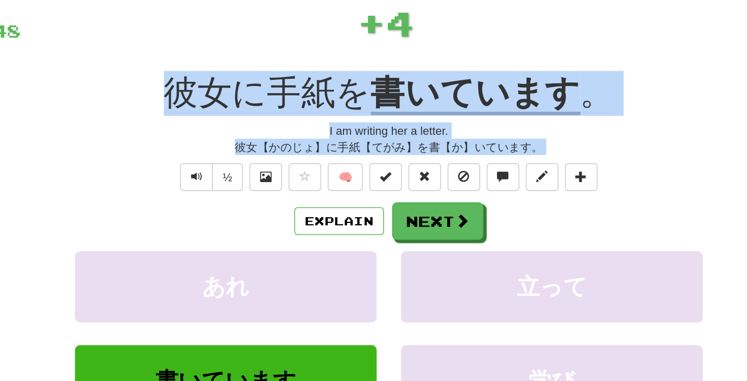
drag, startPoint x: 215, startPoint y: 117, endPoint x: 497, endPoint y: 164, distance: 285.7
click at [497, 164] on div "/ Score: 48 + 4 25 % Mastered Review: 2025-09-17 彼女に手紙を 書いています 。 I am writing h…" at bounding box center [373, 218] width 579 height 312
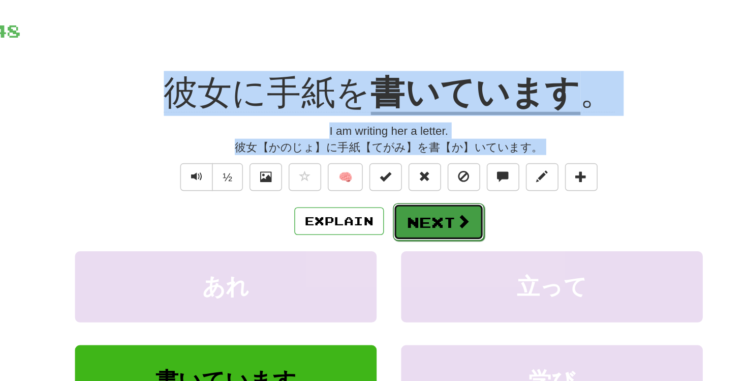
click at [412, 199] on button "Next" at bounding box center [404, 201] width 57 height 23
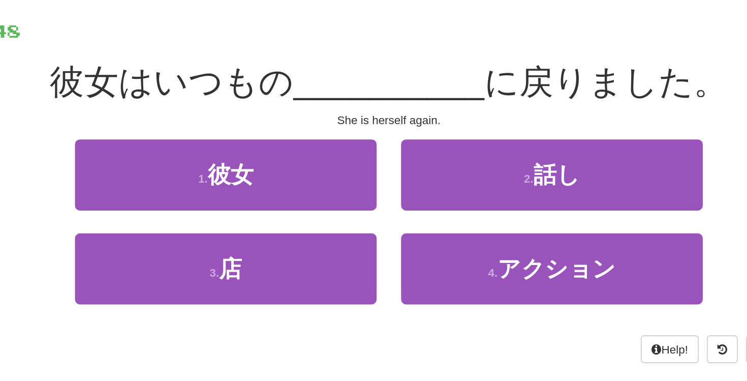
click at [373, 89] on div at bounding box center [372, 76] width 456 height 28
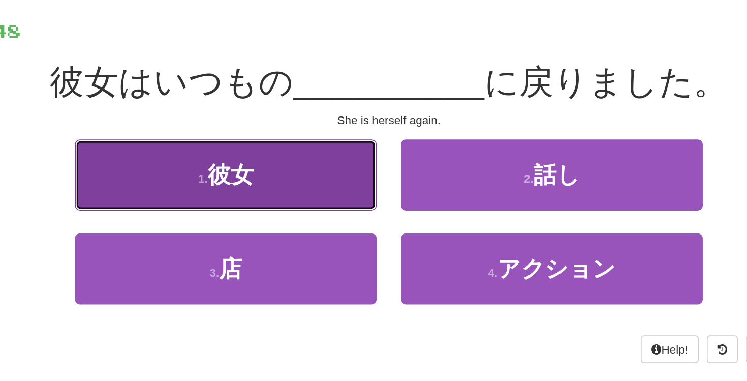
click at [289, 174] on button "1 . 彼女" at bounding box center [272, 172] width 188 height 44
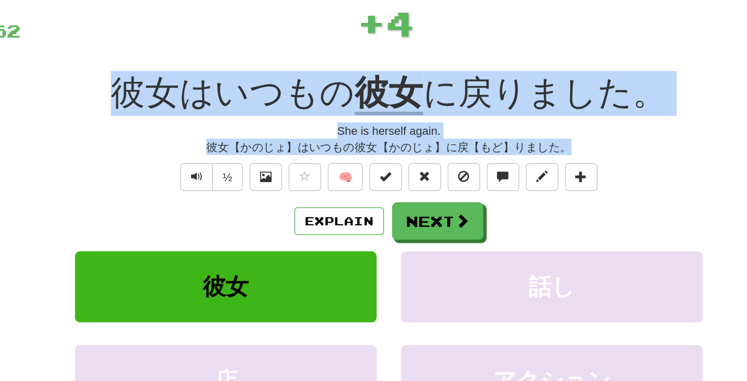
drag, startPoint x: 212, startPoint y: 117, endPoint x: 482, endPoint y: 157, distance: 273.3
click at [482, 157] on div "/ Score: 52 + 4 25 % Mastered Review: 2025-09-17 彼女はいつもの 彼女 に戻りました。 She is hers…" at bounding box center [373, 218] width 579 height 312
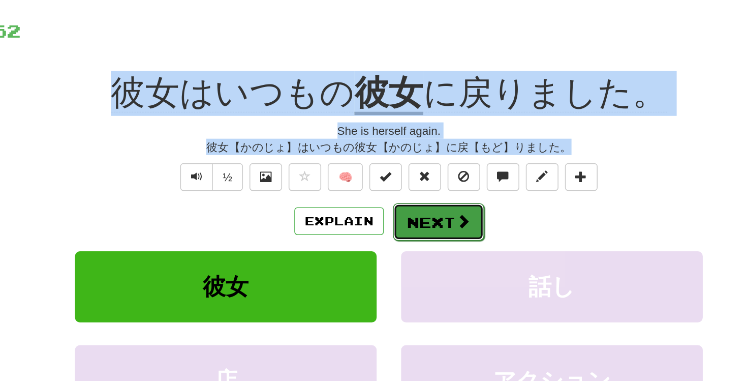
click at [398, 202] on button "Next" at bounding box center [404, 201] width 57 height 23
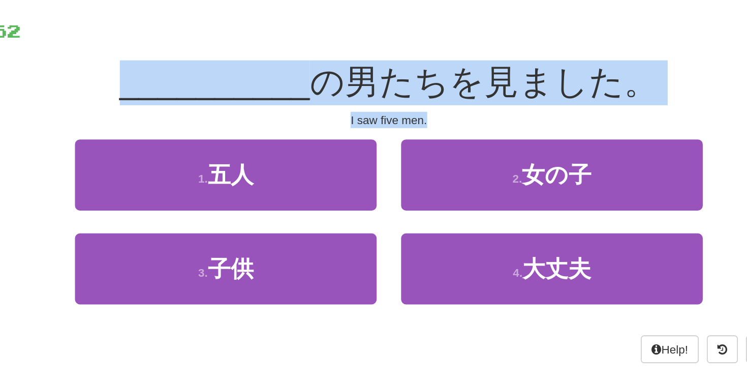
click at [344, 99] on div "/ Score: 52 50 % Mastered __________ の男たちを見ました。 I saw five men. 1 . 五人 2 . 女の子 …" at bounding box center [373, 175] width 579 height 227
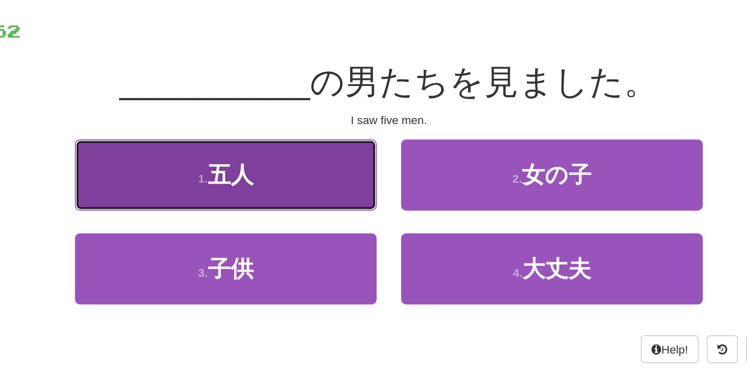
click at [269, 172] on span "五人" at bounding box center [275, 172] width 28 height 16
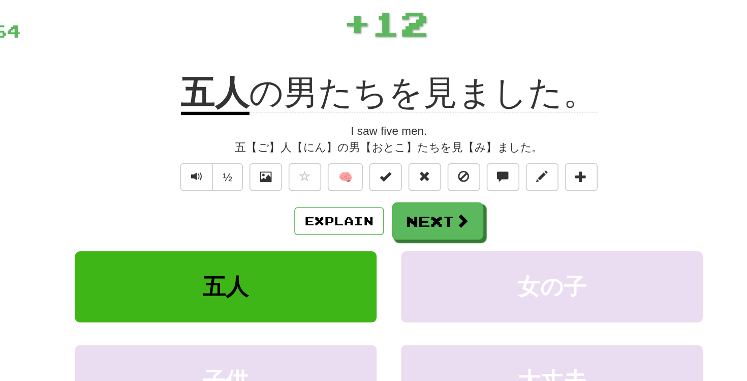
click at [354, 100] on div "/ Score: 64 + 12 75 % Mastered Review: 2025-10-16 五人 の男たちを見ました。 I saw five men.…" at bounding box center [373, 218] width 579 height 312
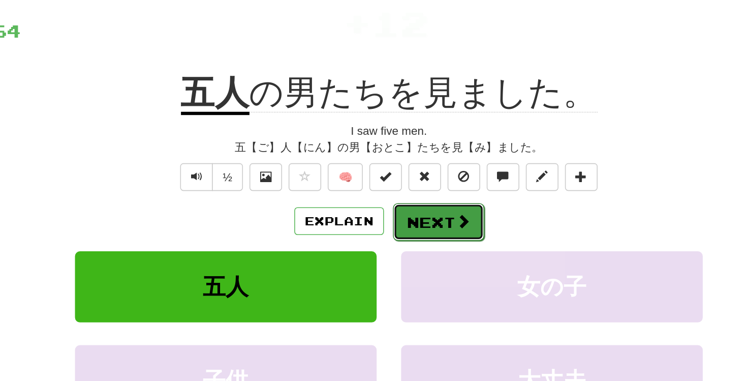
click at [416, 205] on span at bounding box center [419, 200] width 9 height 9
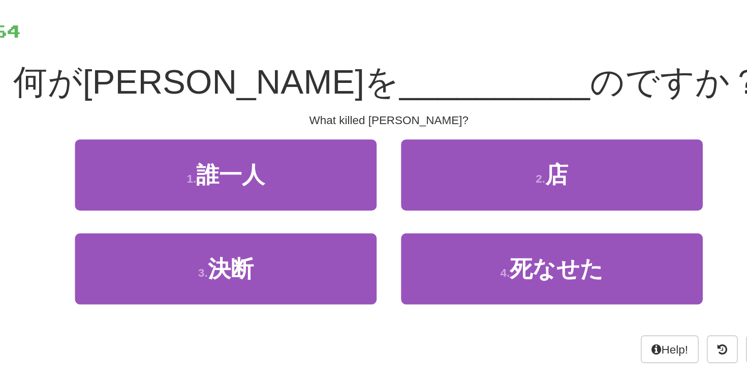
click at [253, 92] on div "/ Score: 64 50 % Mastered 何がトムを __________ のですか？ What killed Tom? 1 . 誰一人 2 . 店…" at bounding box center [373, 175] width 579 height 227
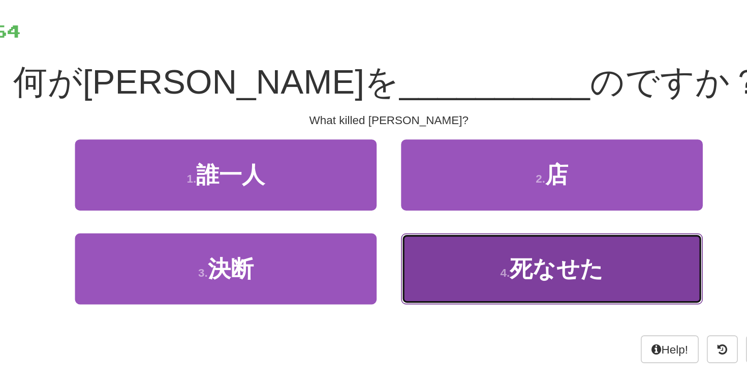
click at [446, 223] on button "4 . 死なせた" at bounding box center [475, 230] width 188 height 44
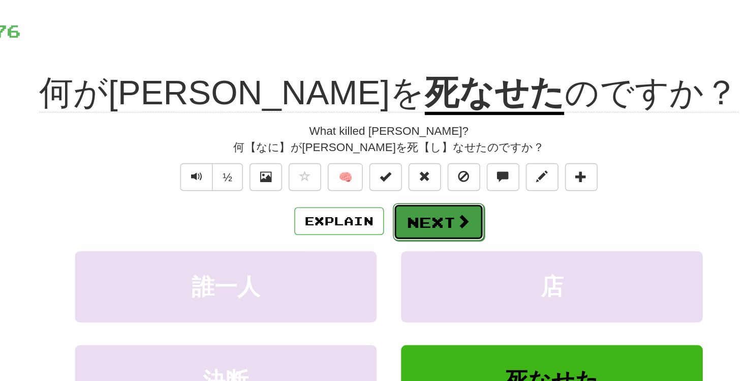
click at [413, 199] on button "Next" at bounding box center [404, 201] width 57 height 23
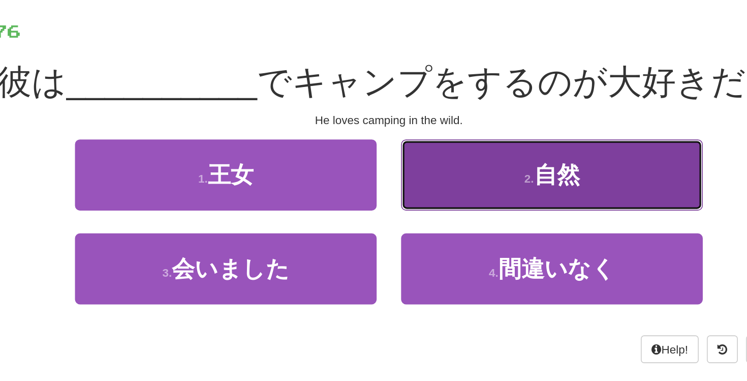
click at [471, 173] on span "自然" at bounding box center [478, 172] width 28 height 16
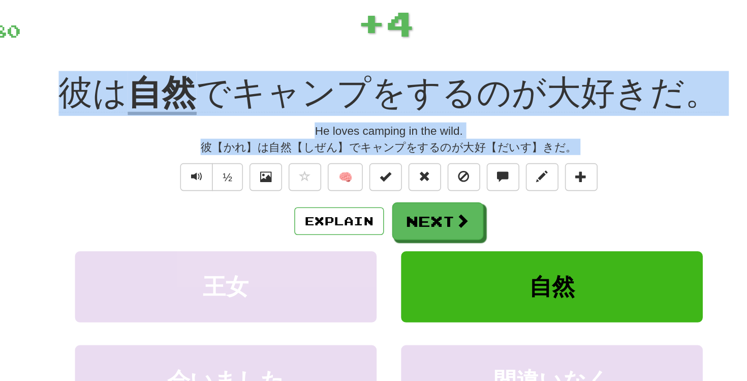
drag, startPoint x: 165, startPoint y: 115, endPoint x: 507, endPoint y: 169, distance: 345.6
click at [507, 169] on div "/ Score: 80 + 4 25 % Mastered Review: 2025-09-17 彼は 自然 でキャンプをするのが大好きだ。 He loves…" at bounding box center [373, 218] width 579 height 312
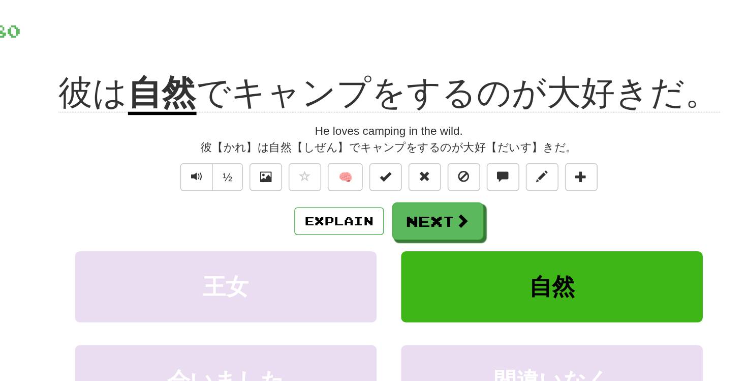
click at [363, 87] on div "+ 4" at bounding box center [371, 79] width 455 height 35
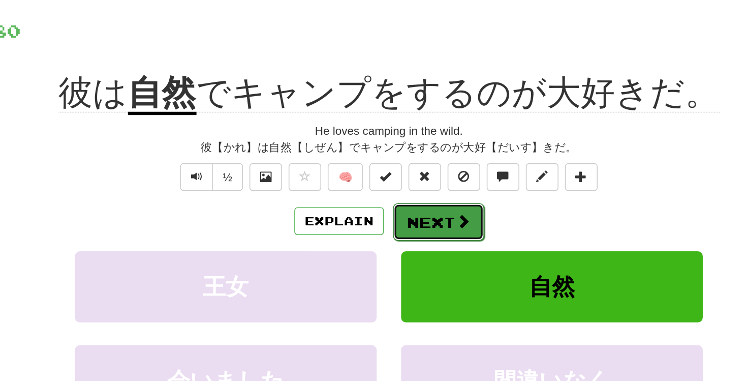
click at [416, 204] on span at bounding box center [419, 200] width 9 height 9
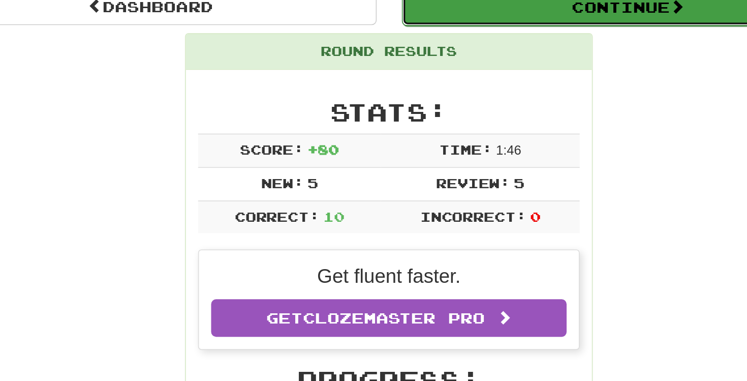
click at [422, 64] on button "Continue" at bounding box center [523, 67] width 282 height 23
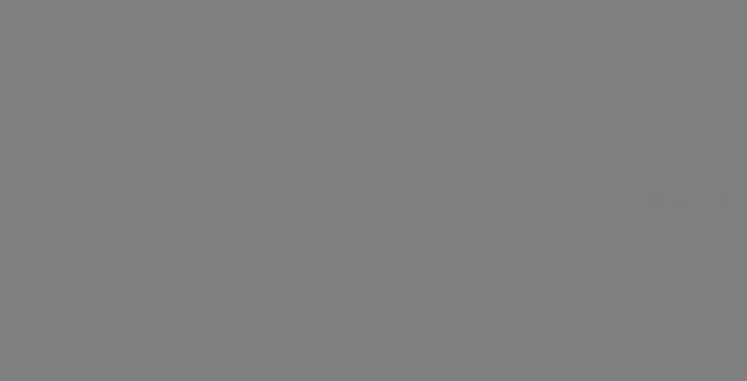
scroll to position [44, 0]
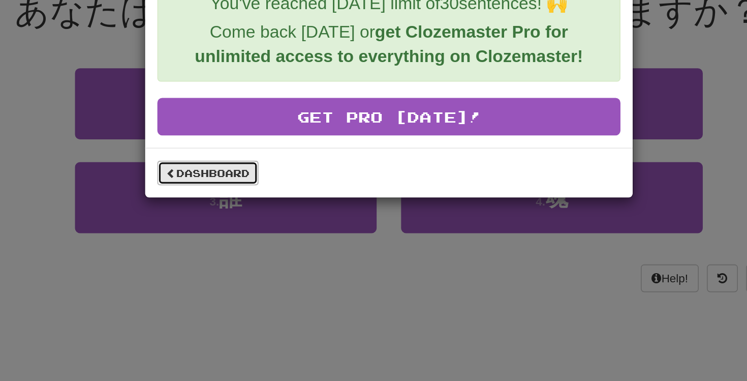
click at [270, 171] on link "Dashboard" at bounding box center [260, 170] width 63 height 15
